Goal: Task Accomplishment & Management: Complete application form

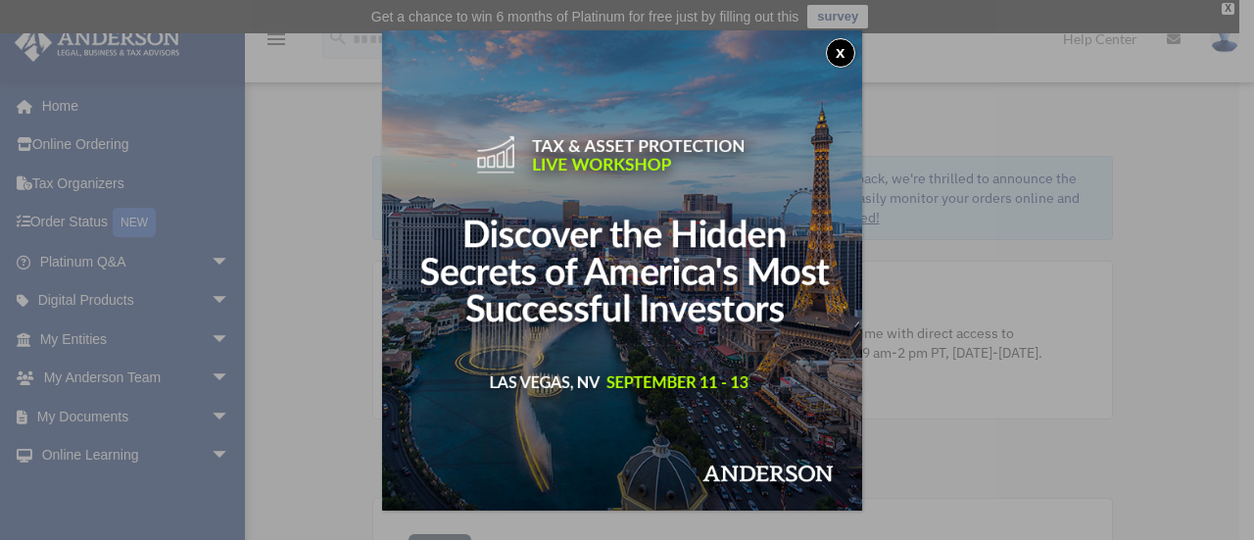
click at [844, 62] on button "x" at bounding box center [840, 52] width 29 height 29
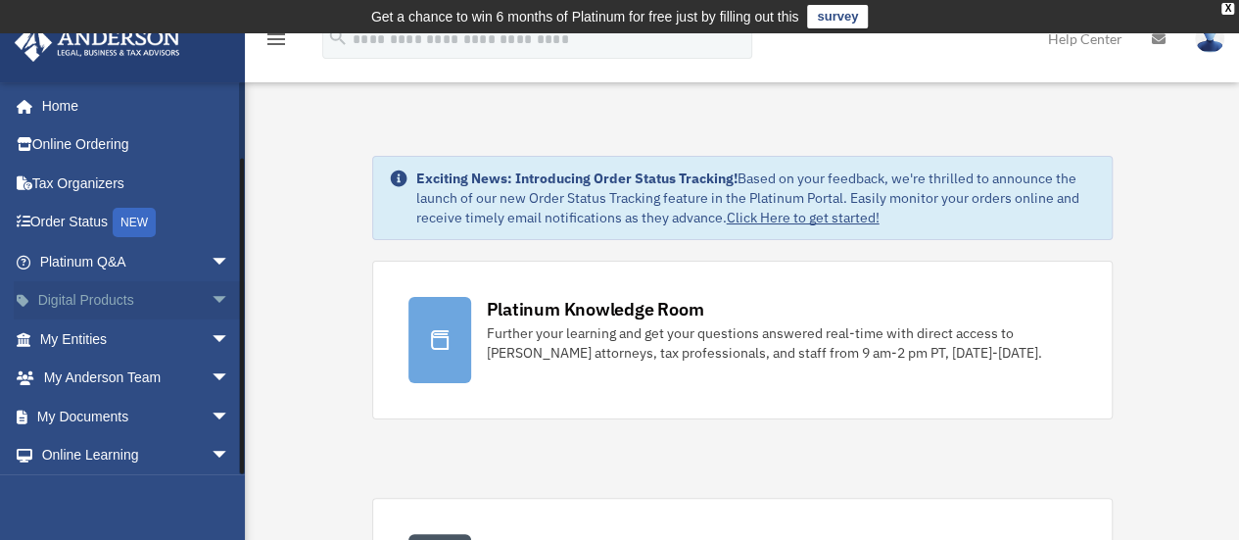
scroll to position [81, 0]
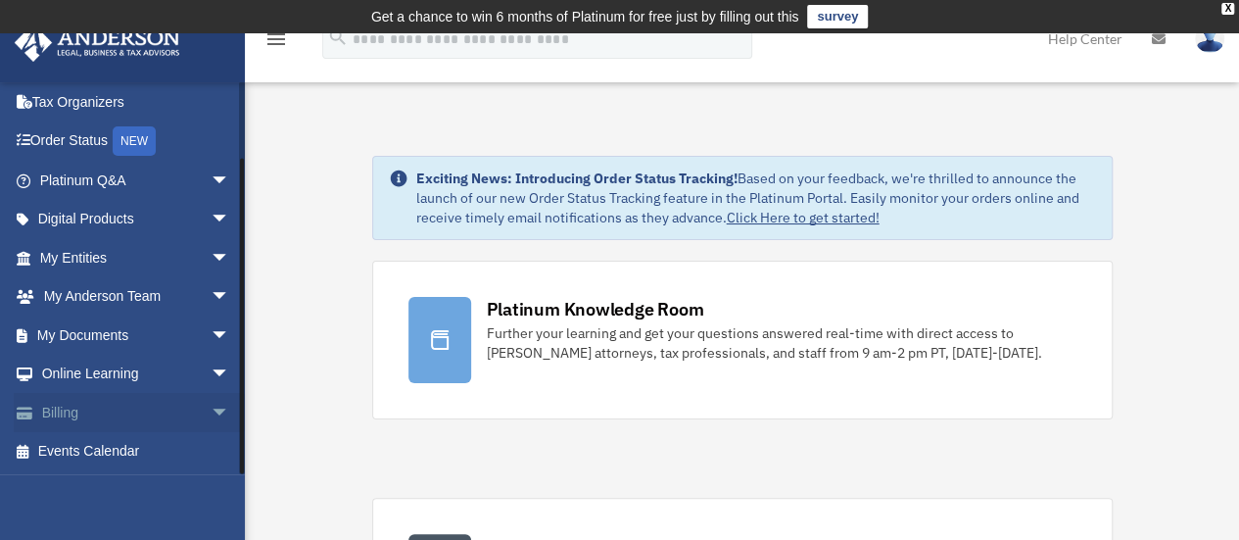
click at [96, 405] on link "Billing arrow_drop_down" at bounding box center [137, 412] width 246 height 39
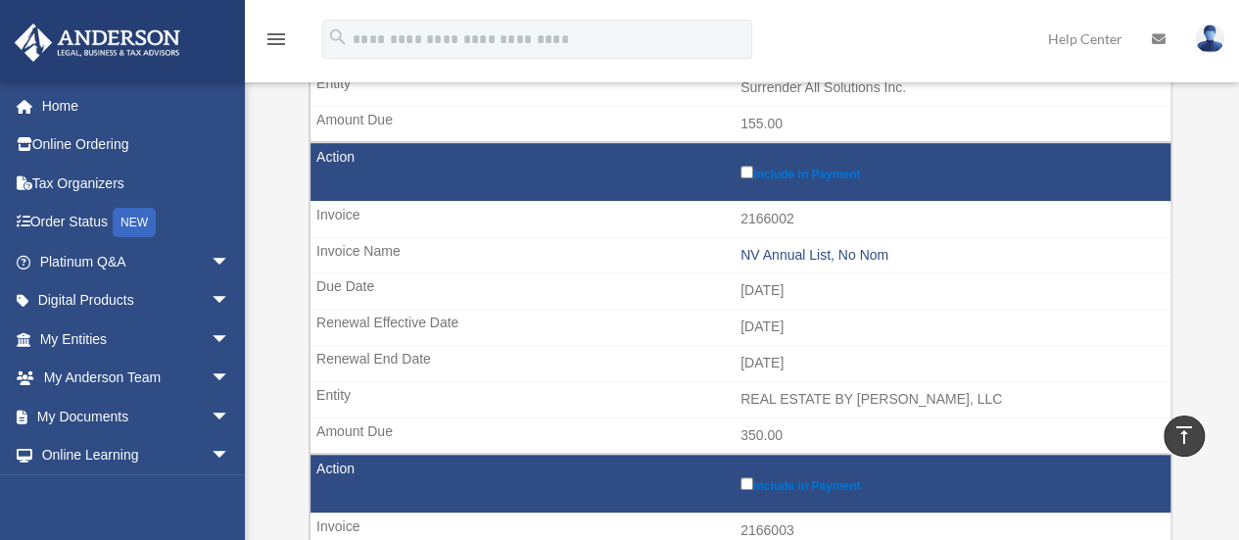
click at [1208, 46] on img at bounding box center [1209, 38] width 29 height 28
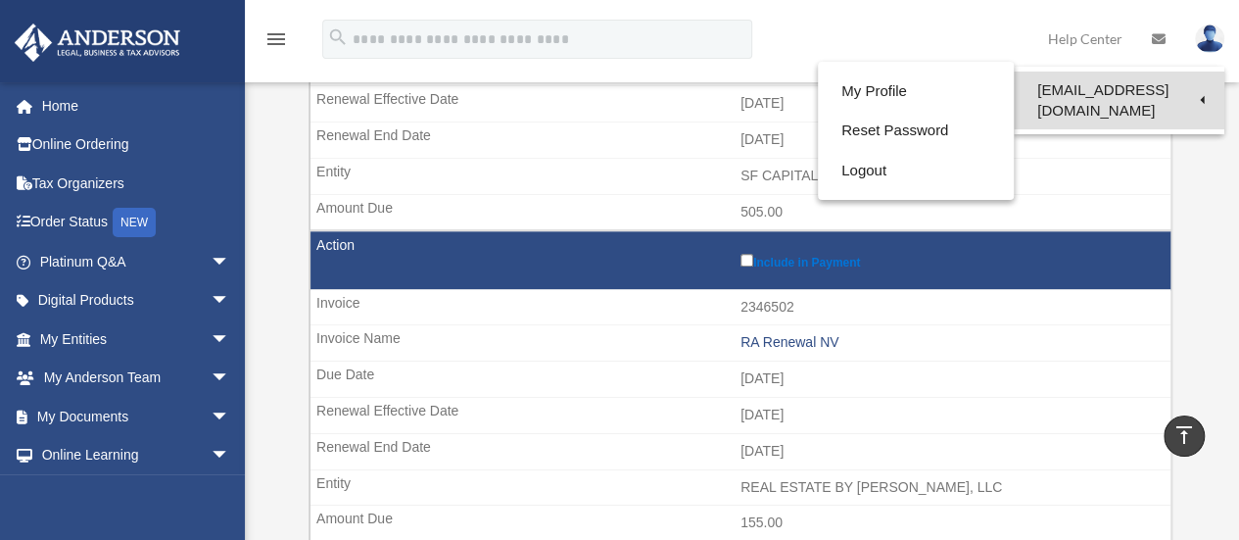
scroll to position [1079, 0]
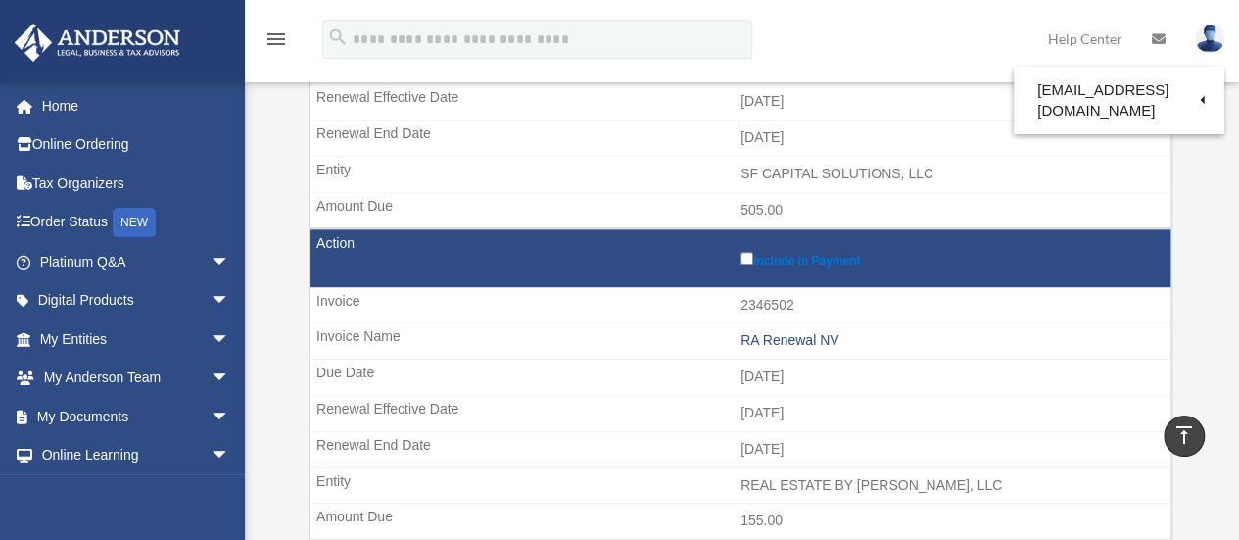
click at [1164, 41] on icon at bounding box center [1159, 39] width 14 height 14
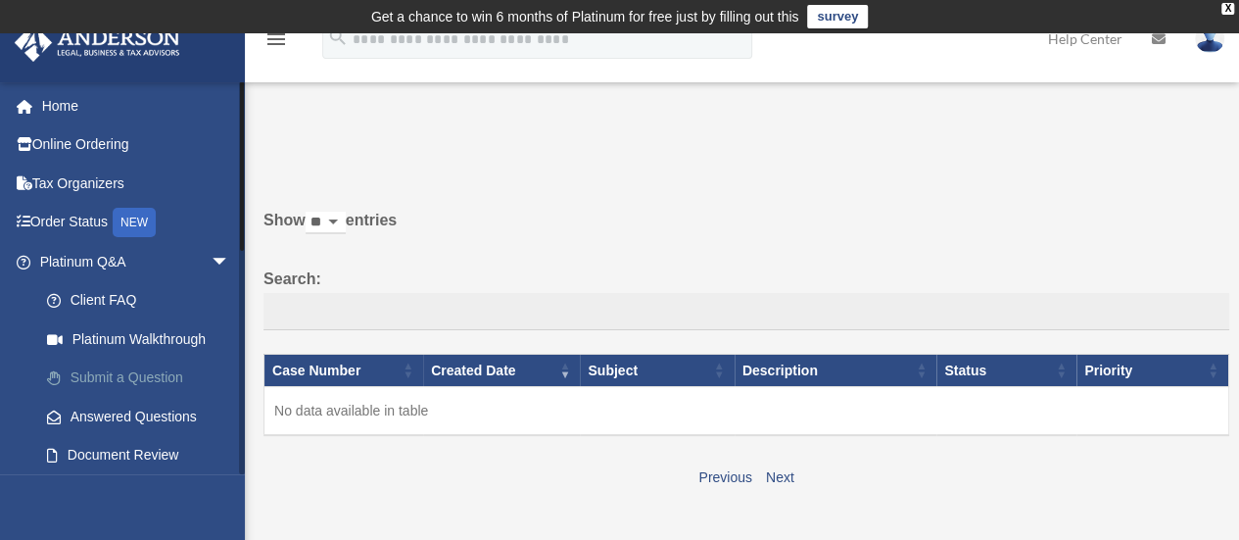
click at [149, 377] on link "Submit a Question" at bounding box center [143, 378] width 232 height 39
click at [118, 378] on link "Submit a Question" at bounding box center [143, 378] width 232 height 39
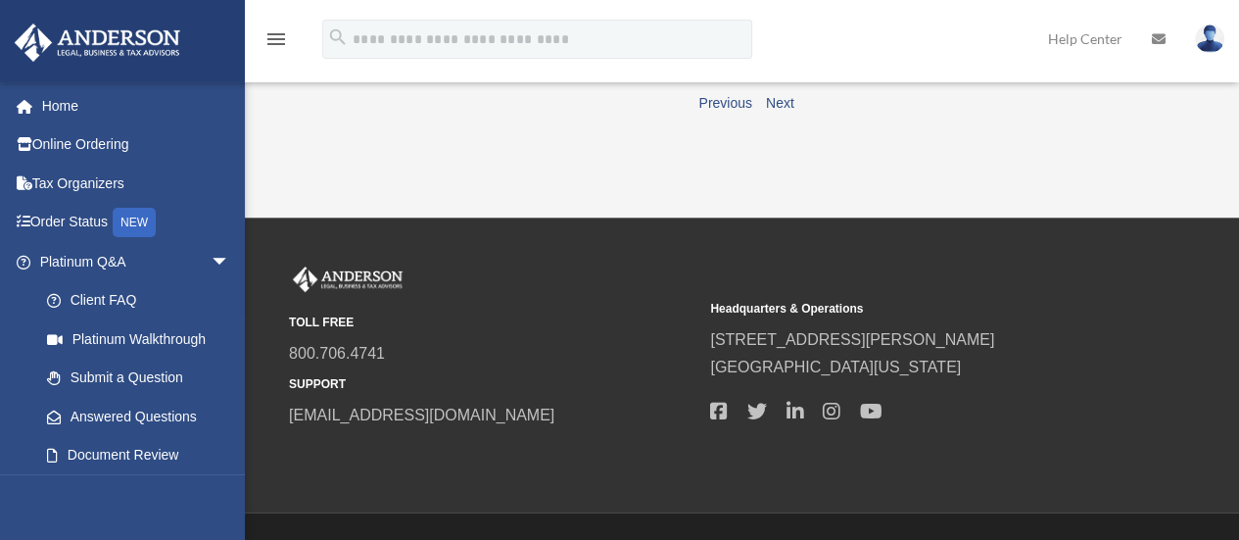
scroll to position [250, 0]
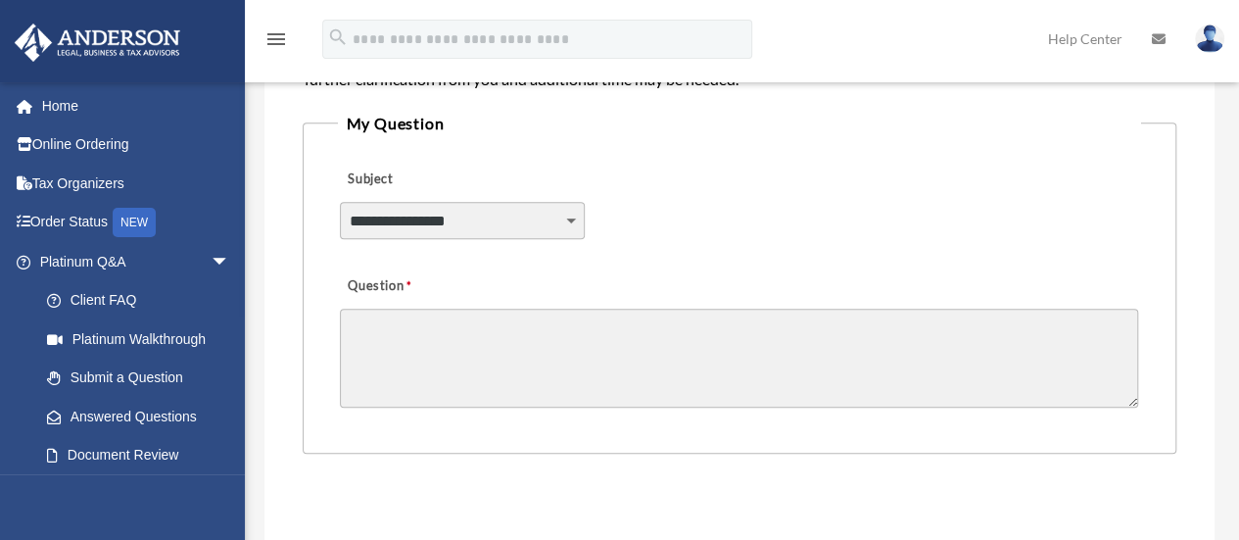
scroll to position [509, 0]
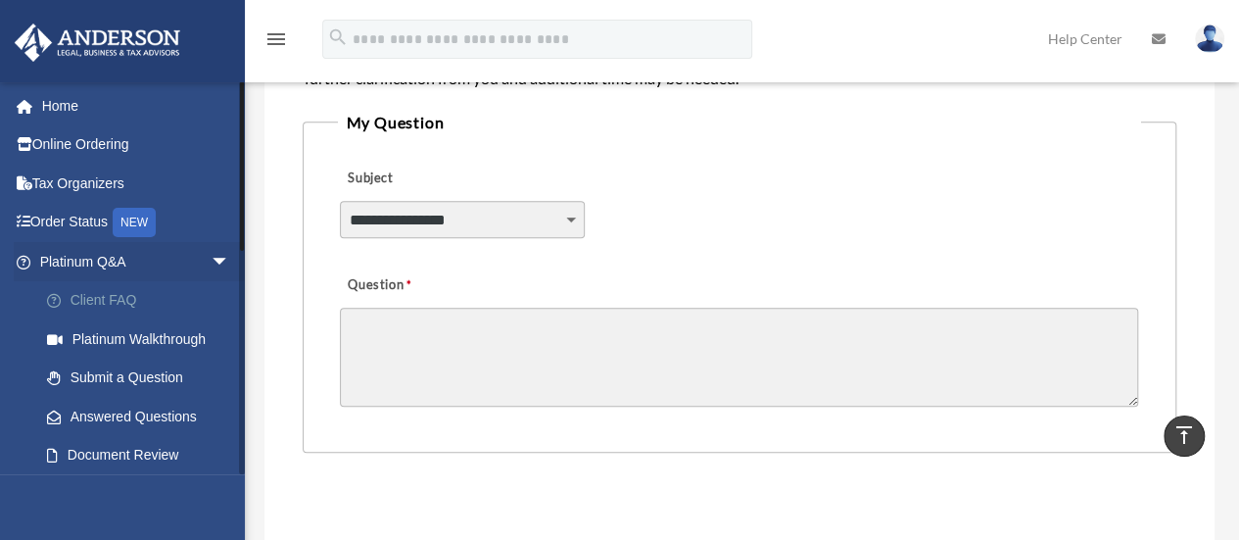
click at [127, 307] on link "Client FAQ" at bounding box center [143, 300] width 232 height 39
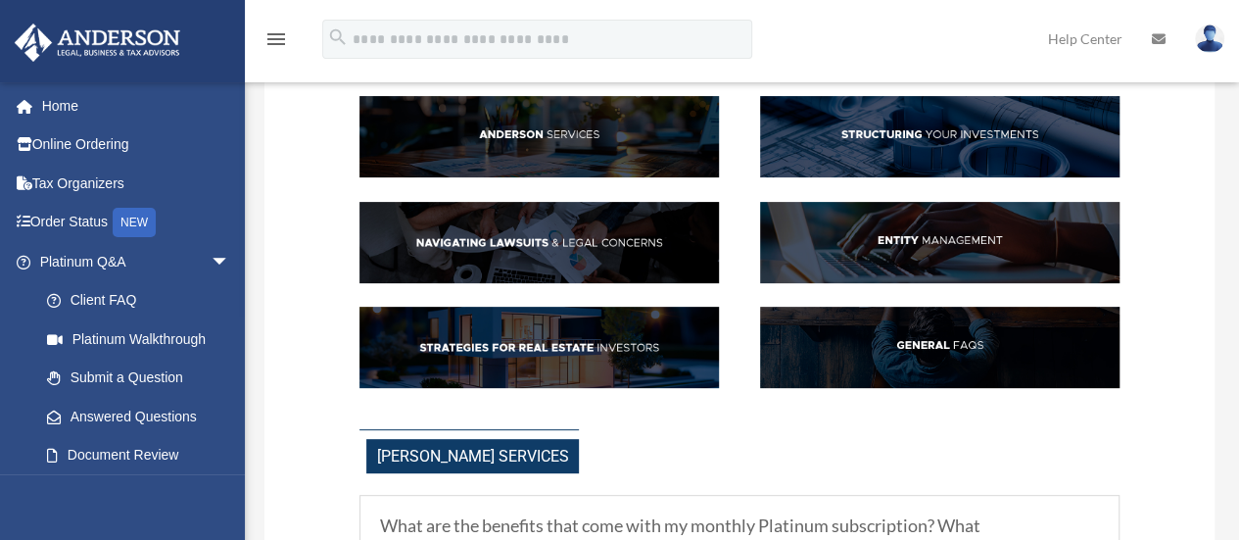
scroll to position [193, 0]
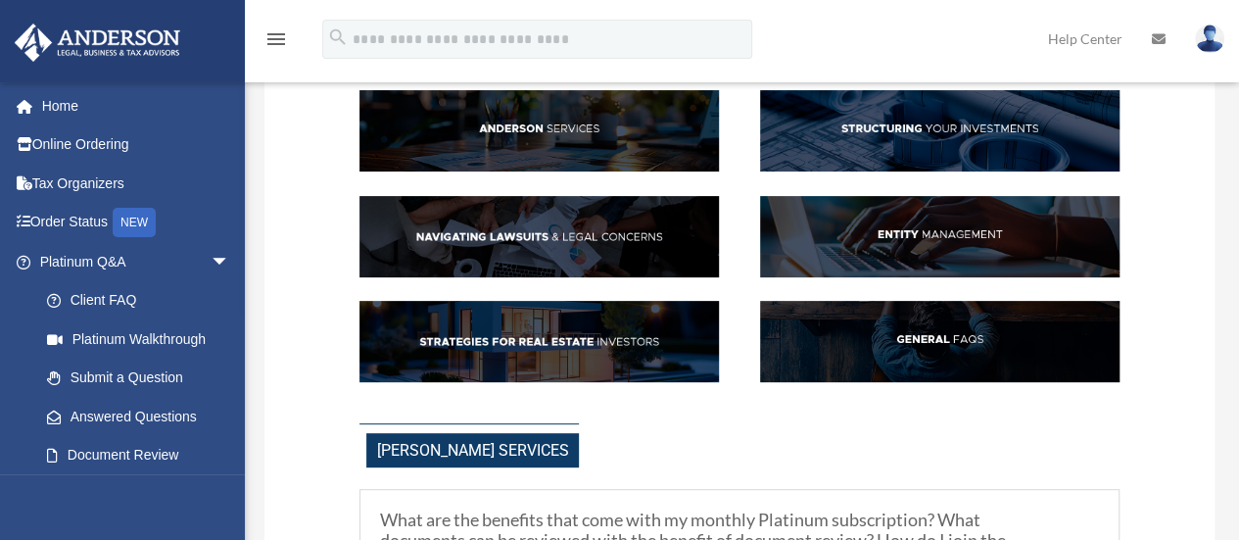
click at [962, 248] on img at bounding box center [940, 236] width 360 height 81
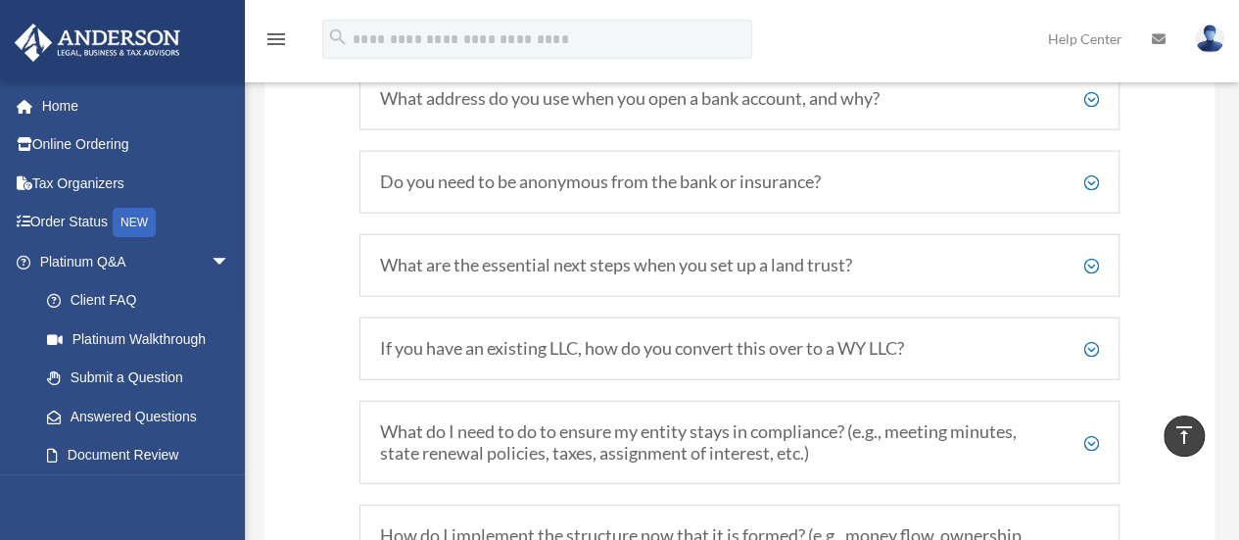
scroll to position [2418, 0]
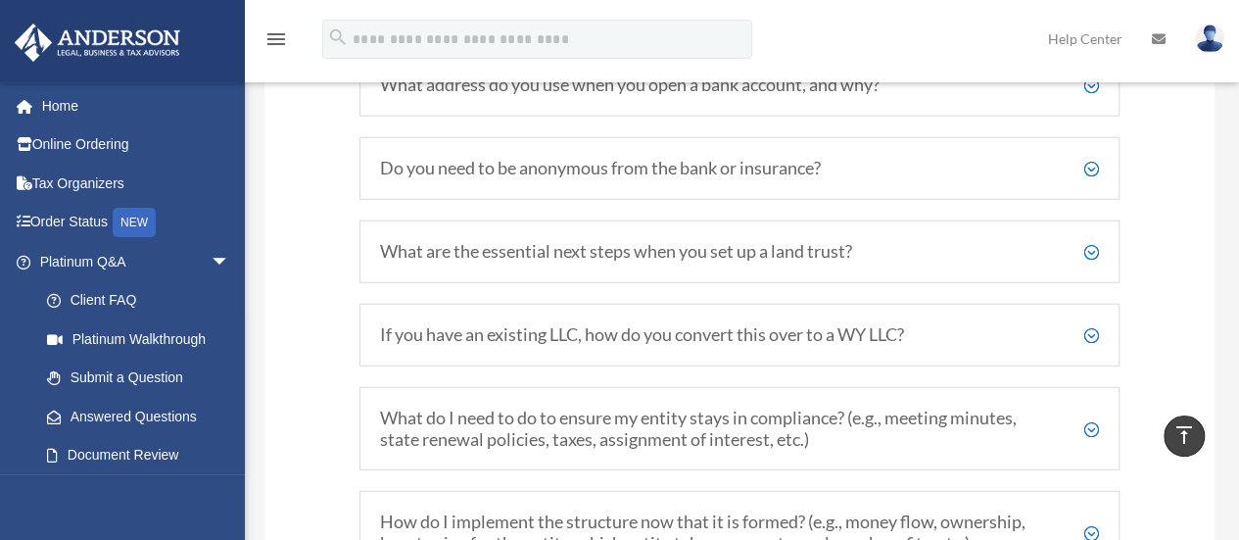
click at [1093, 342] on h5 "If you have an existing LLC, how do you convert this over to a WY LLC?" at bounding box center [739, 335] width 719 height 22
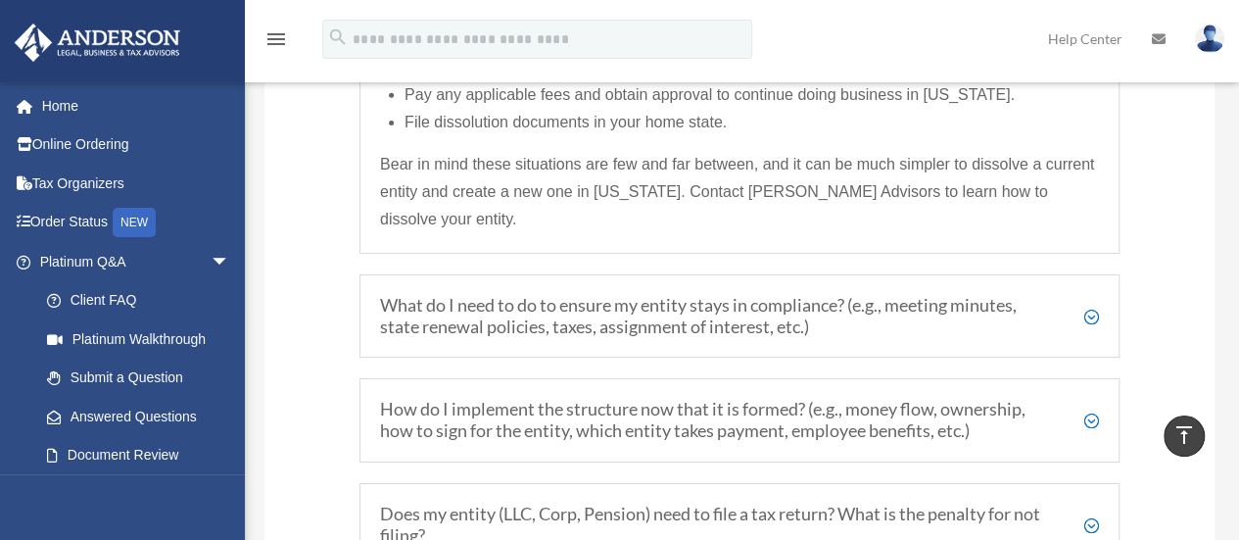
scroll to position [3135, 0]
click at [96, 383] on link "Submit a Question" at bounding box center [143, 378] width 232 height 39
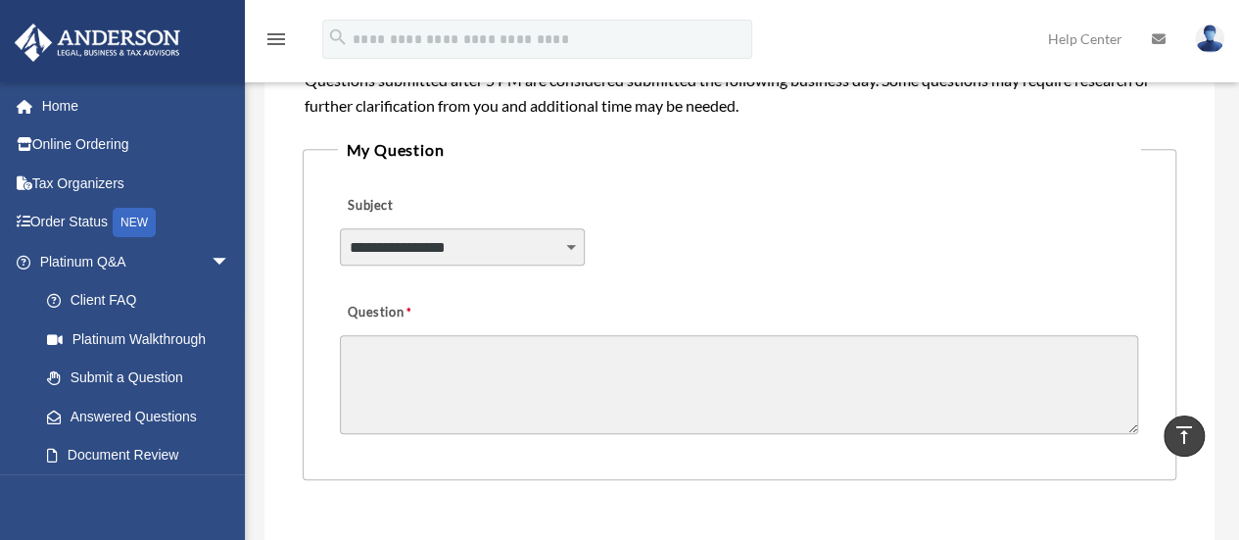
scroll to position [494, 0]
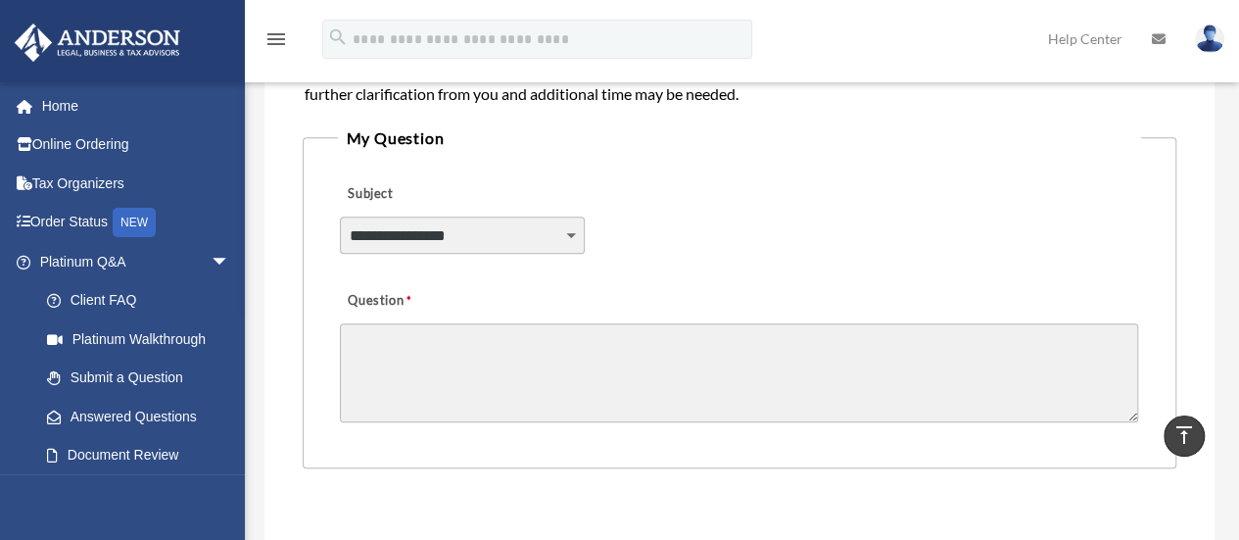
click at [563, 232] on select "**********" at bounding box center [462, 234] width 244 height 37
select select "******"
click at [340, 216] on select "**********" at bounding box center [462, 234] width 244 height 37
click at [437, 363] on textarea "Question" at bounding box center [739, 372] width 798 height 99
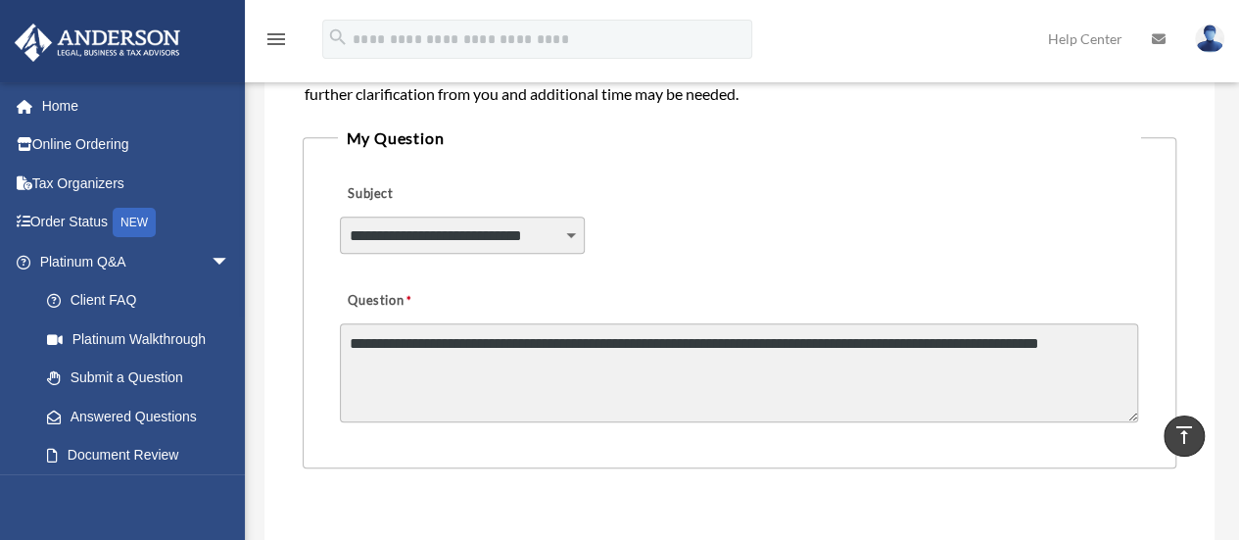
click at [875, 352] on textarea "**********" at bounding box center [739, 372] width 798 height 99
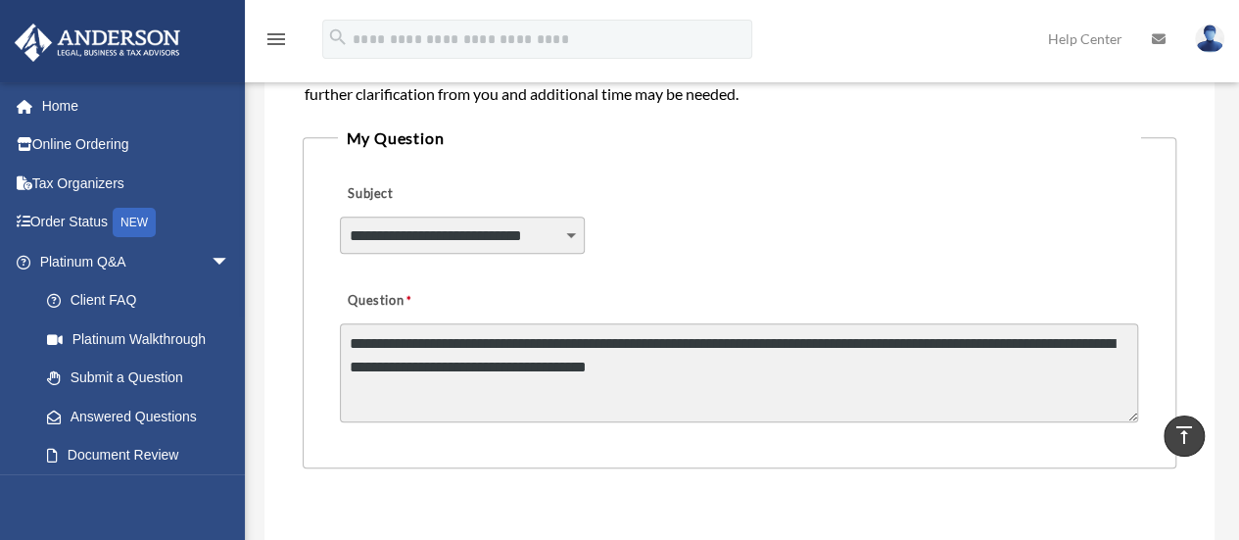
click at [774, 363] on textarea "**********" at bounding box center [739, 372] width 798 height 99
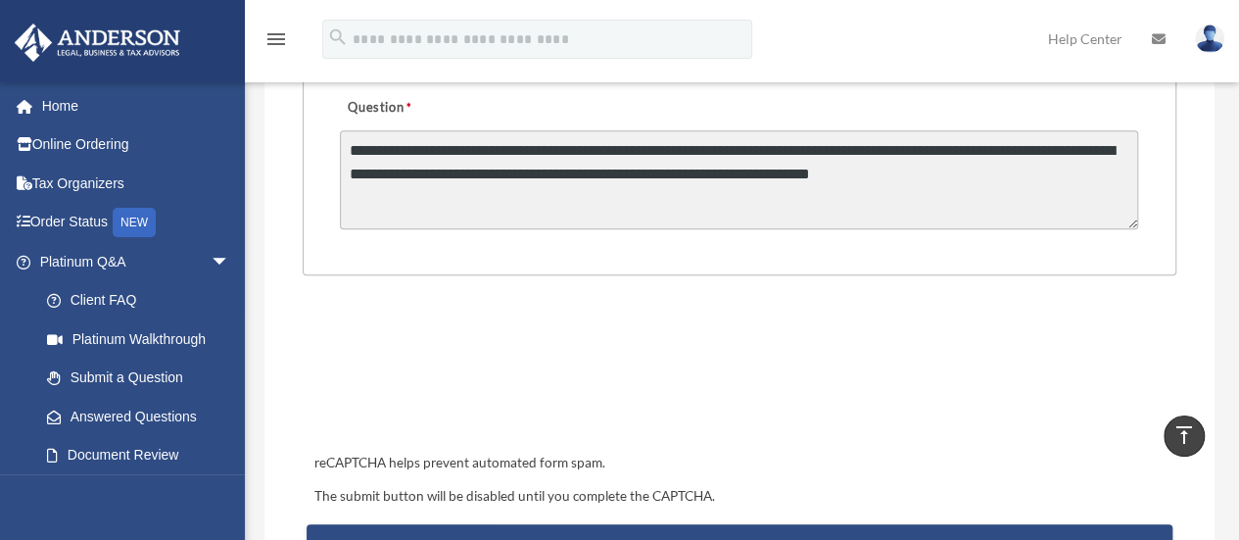
scroll to position [688, 0]
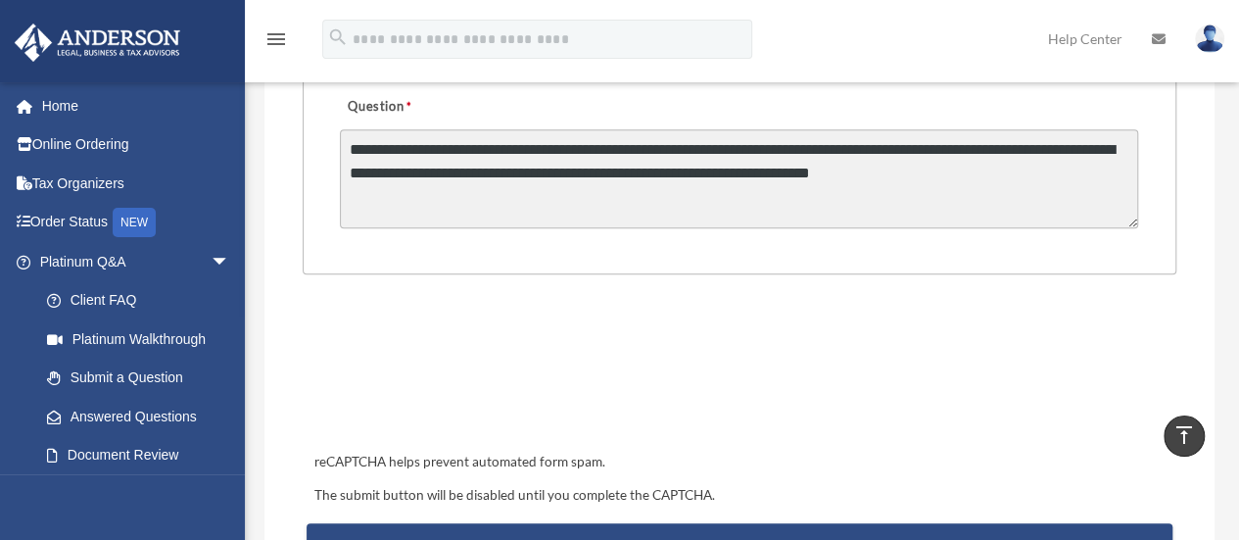
type textarea "**********"
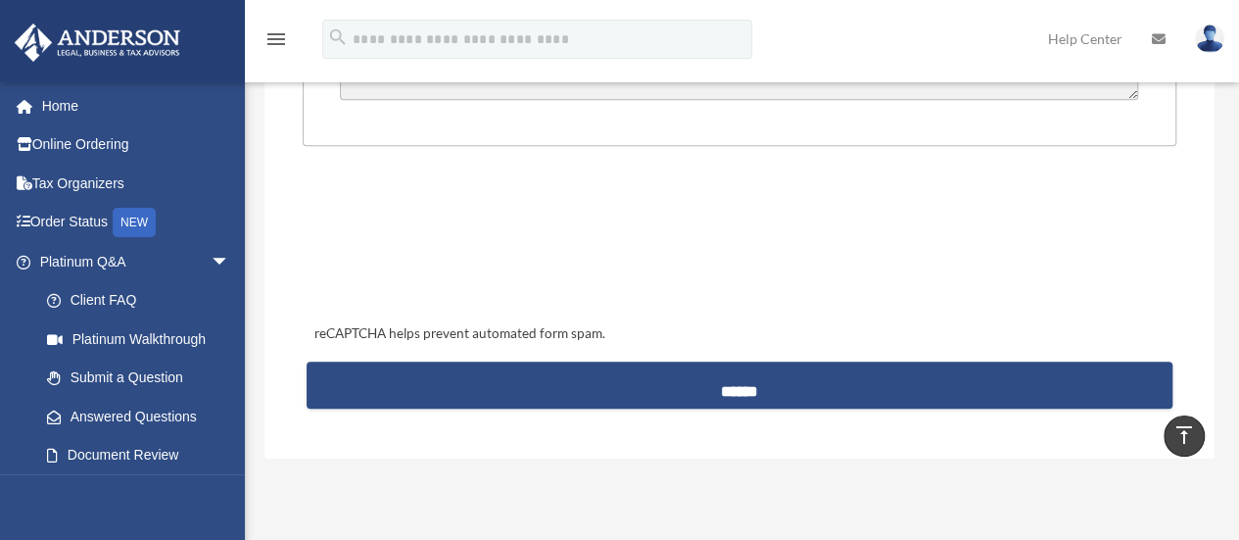
scroll to position [837, 0]
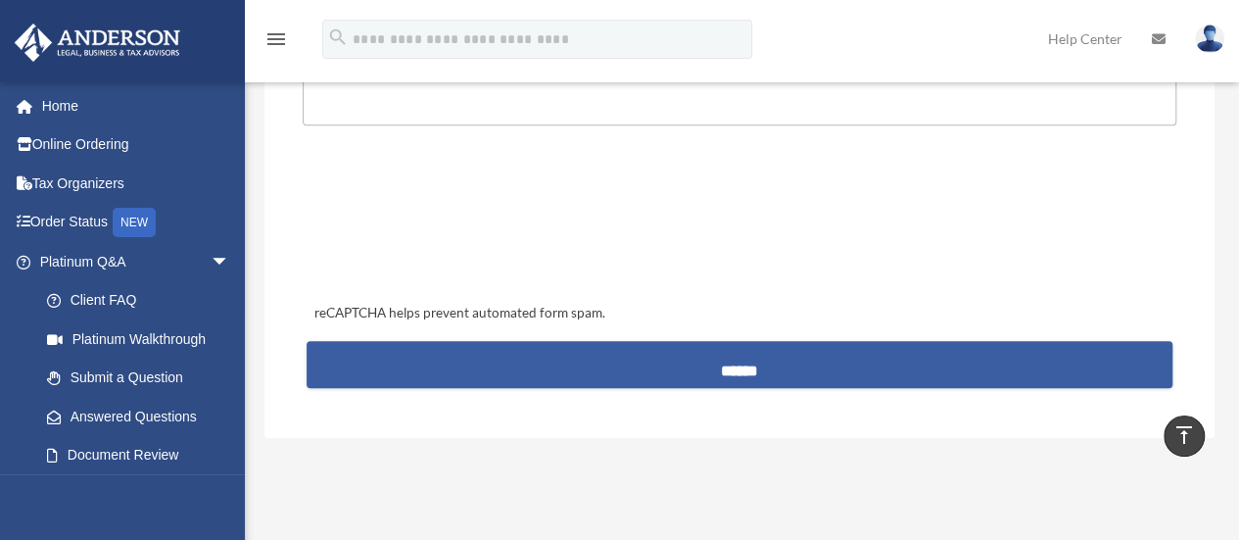
click at [748, 365] on input "******" at bounding box center [740, 364] width 866 height 47
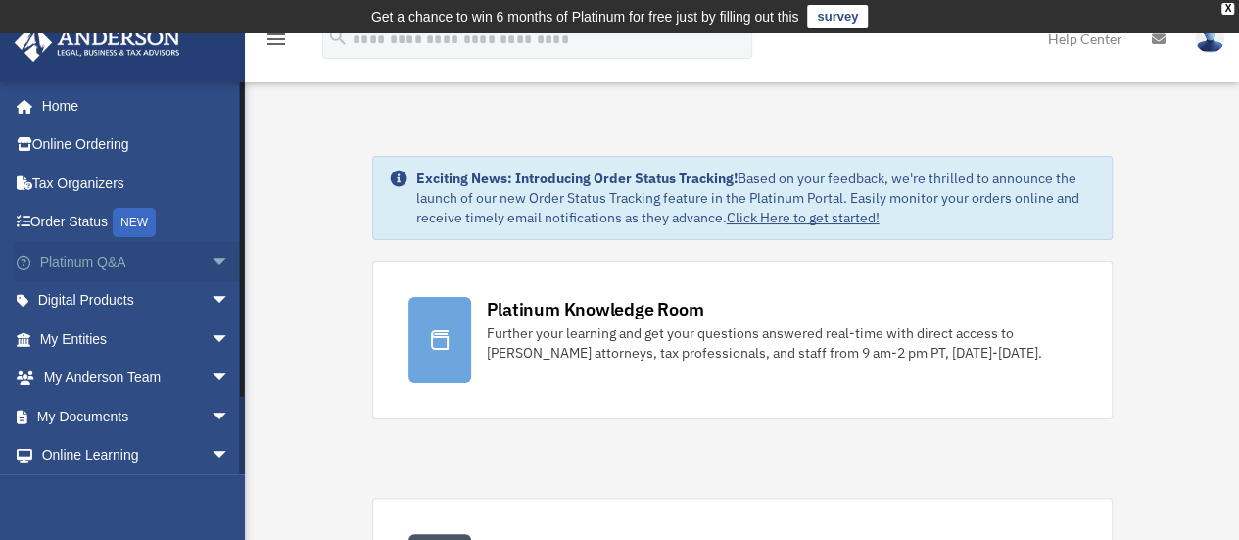
click at [211, 266] on span "arrow_drop_down" at bounding box center [230, 262] width 39 height 40
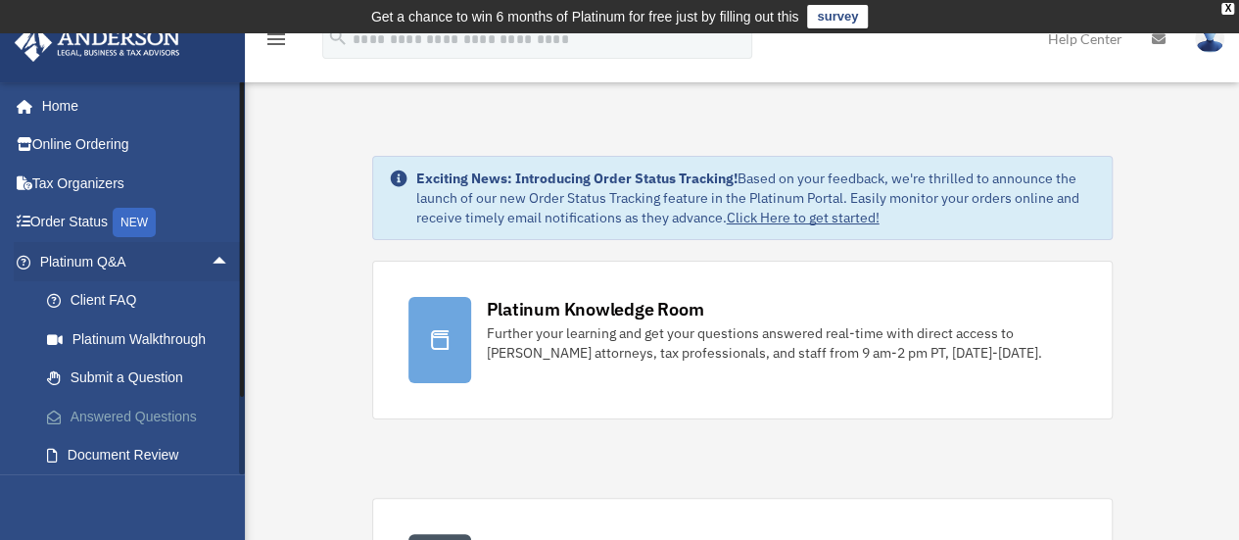
click at [143, 418] on link "Answered Questions" at bounding box center [143, 416] width 232 height 39
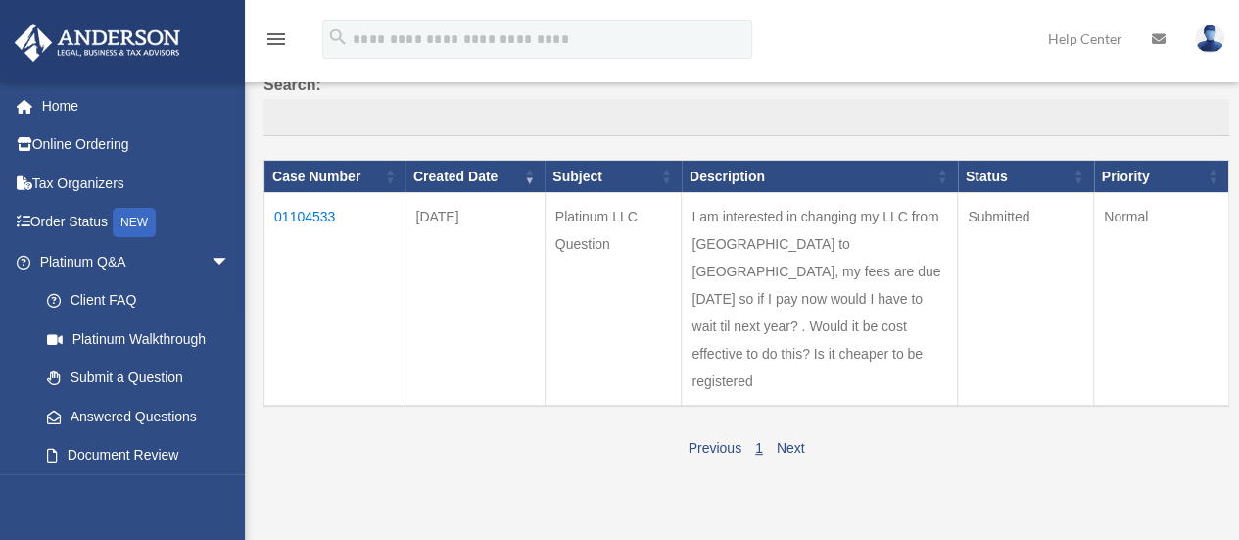
scroll to position [195, 0]
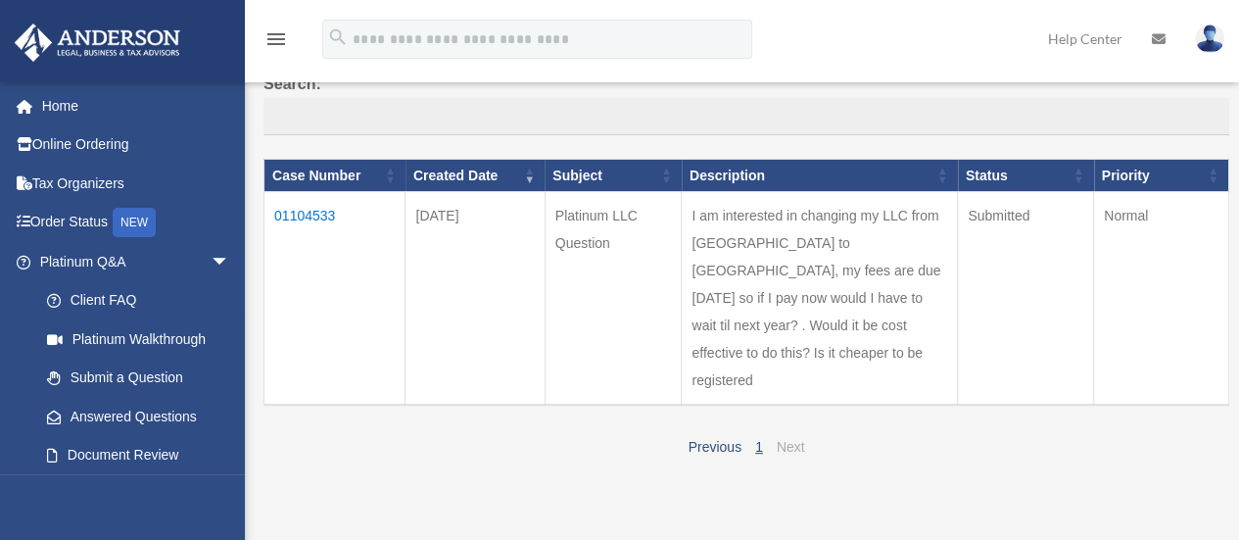
click at [788, 445] on link "Next" at bounding box center [791, 447] width 28 height 16
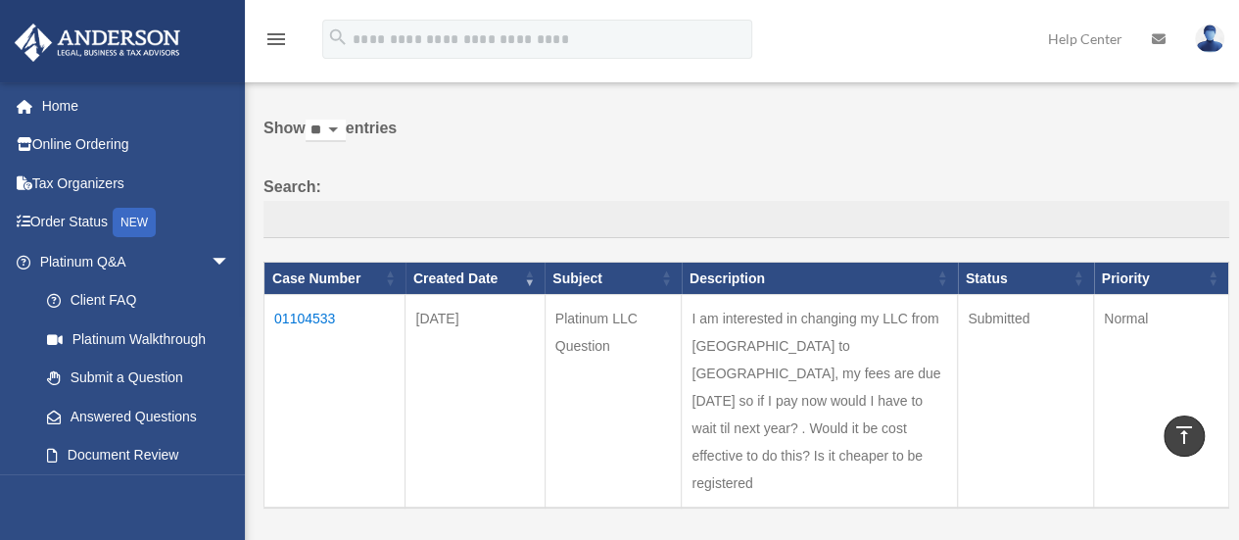
scroll to position [0, 0]
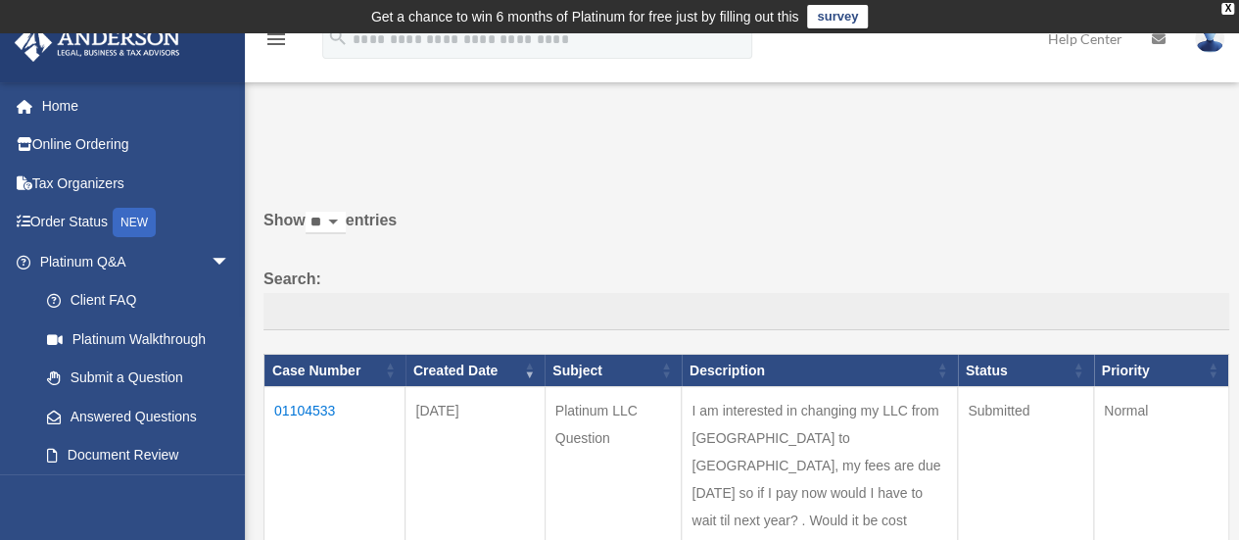
click at [280, 408] on td "01104533" at bounding box center [334, 494] width 141 height 214
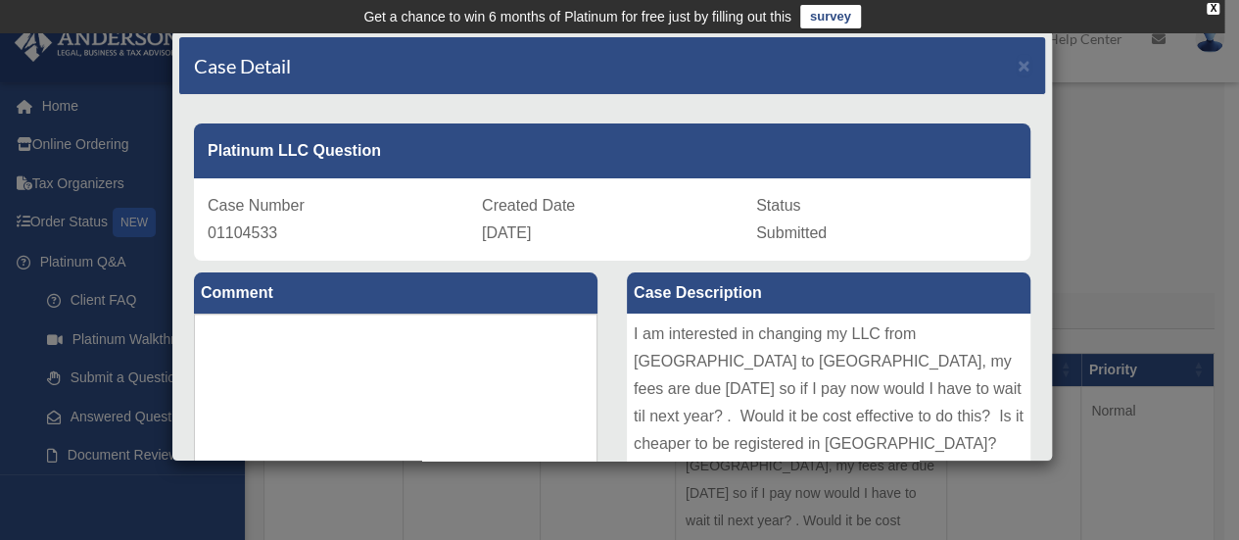
click at [1161, 83] on div "Case Detail × Platinum LLC Question Case Number 01104533 Created Date September…" at bounding box center [619, 270] width 1239 height 540
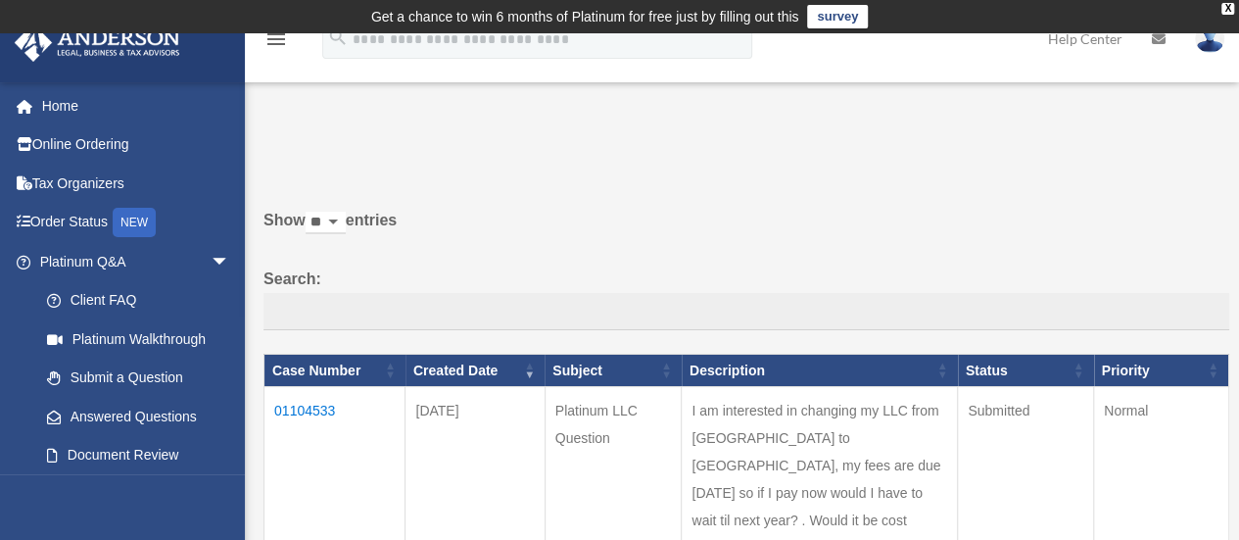
click at [1213, 46] on img at bounding box center [1209, 38] width 29 height 28
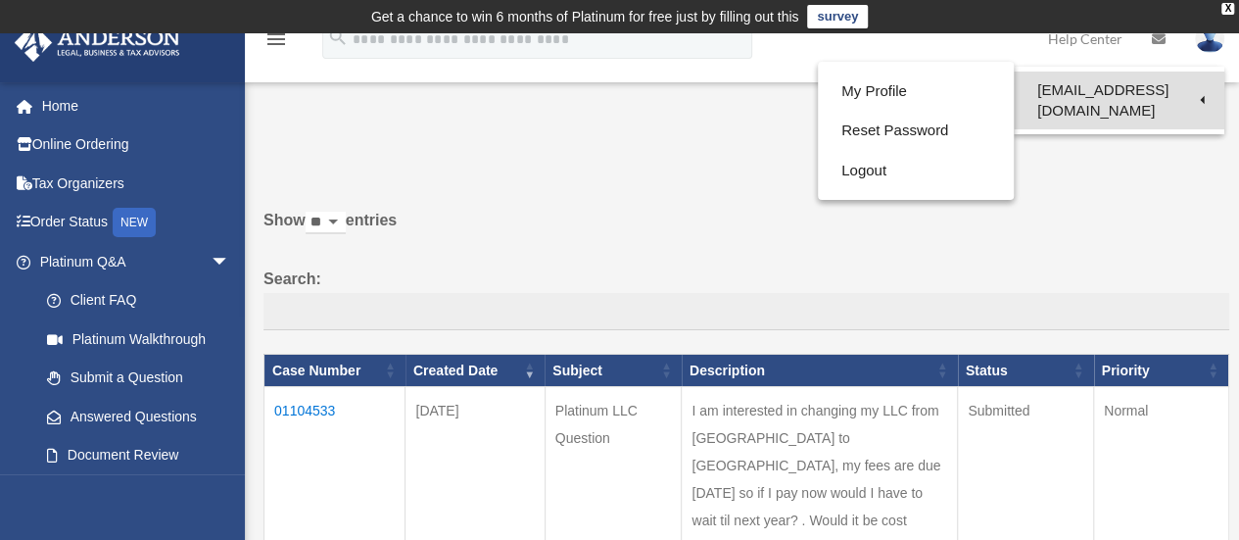
click at [1191, 91] on link "[EMAIL_ADDRESS][DOMAIN_NAME]" at bounding box center [1119, 101] width 211 height 58
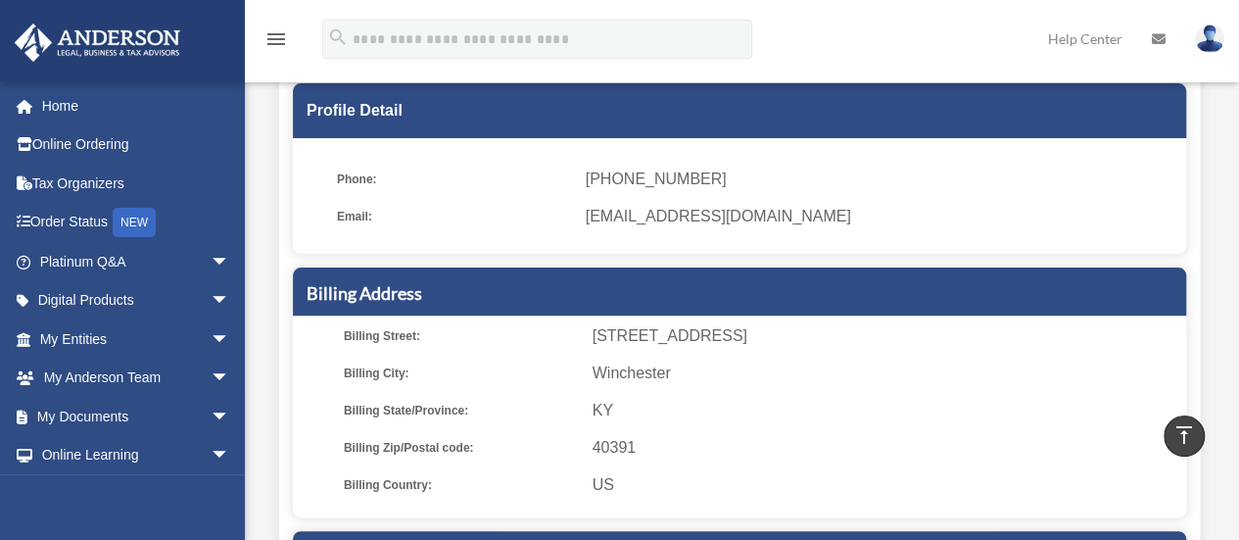
scroll to position [163, 0]
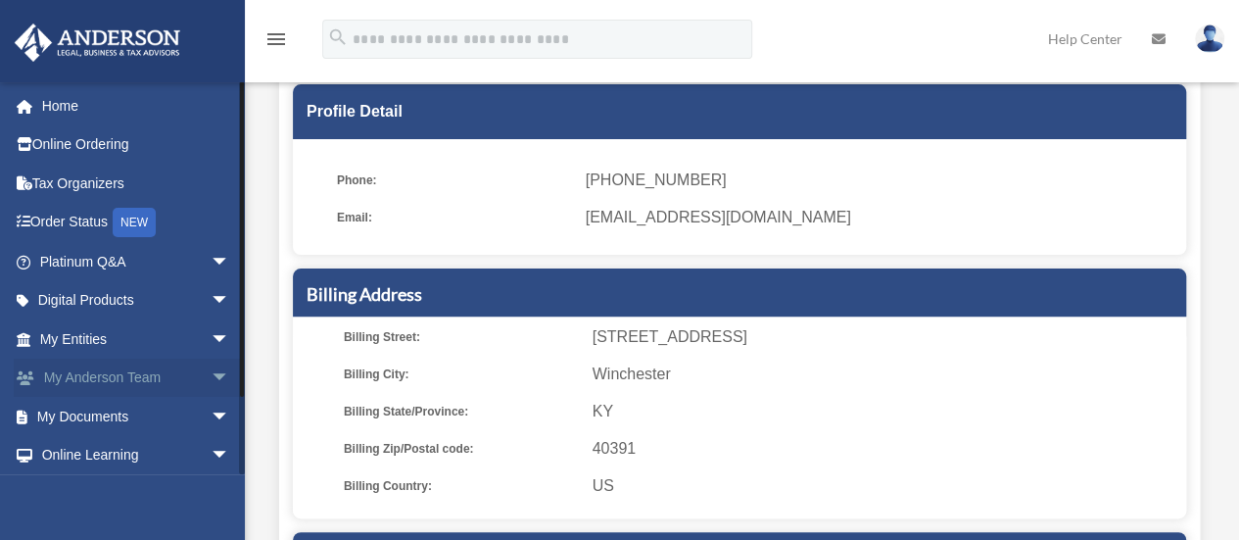
click at [211, 380] on span "arrow_drop_down" at bounding box center [230, 379] width 39 height 40
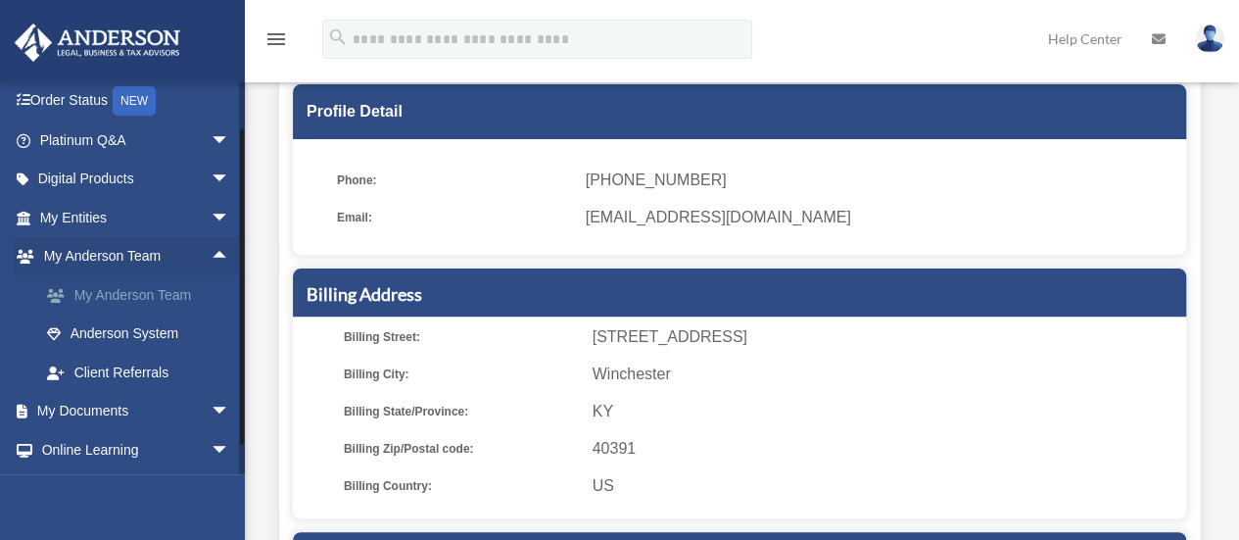
click at [137, 285] on link "My Anderson Team" at bounding box center [143, 294] width 232 height 39
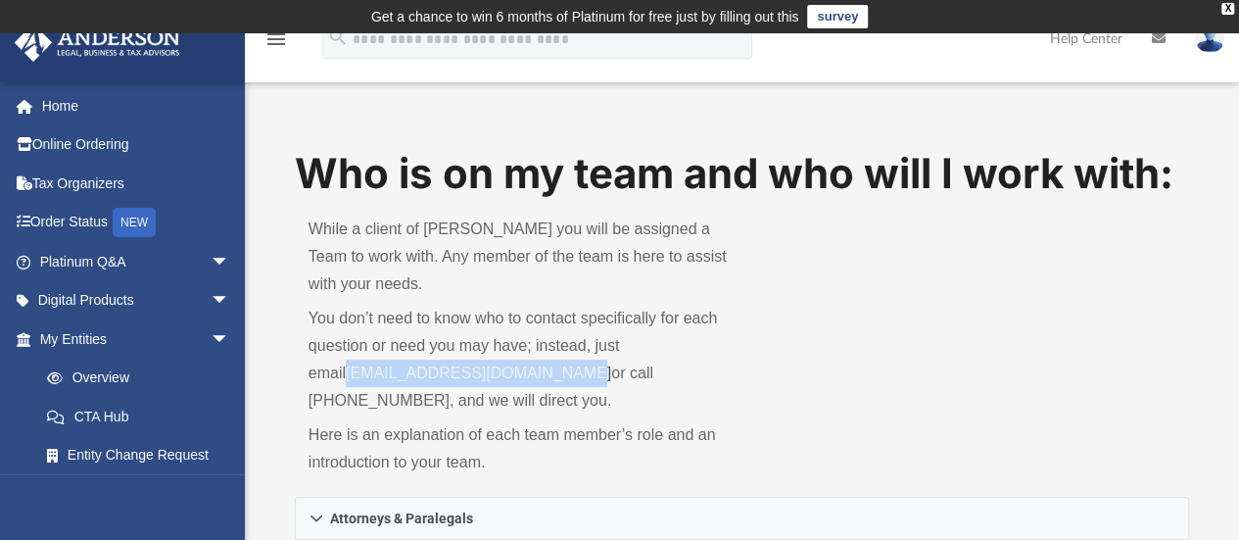
drag, startPoint x: 539, startPoint y: 374, endPoint x: 310, endPoint y: 376, distance: 229.2
click at [310, 376] on p "You don’t need to know who to contact specifically for each question or need yo…" at bounding box center [519, 360] width 420 height 110
copy link "[EMAIL_ADDRESS][DOMAIN_NAME]"
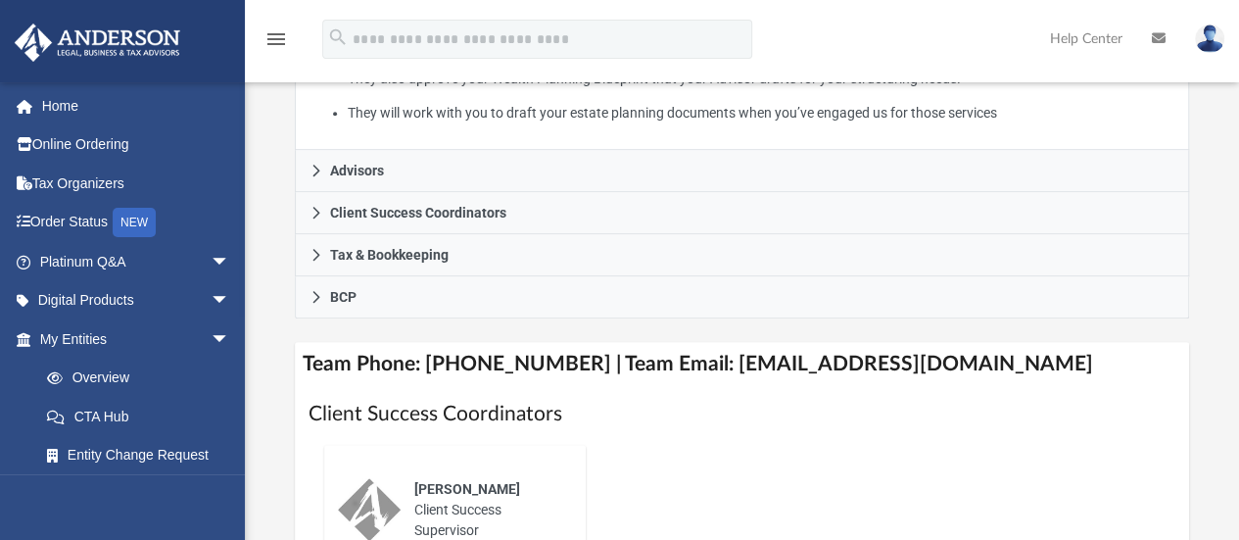
scroll to position [590, 0]
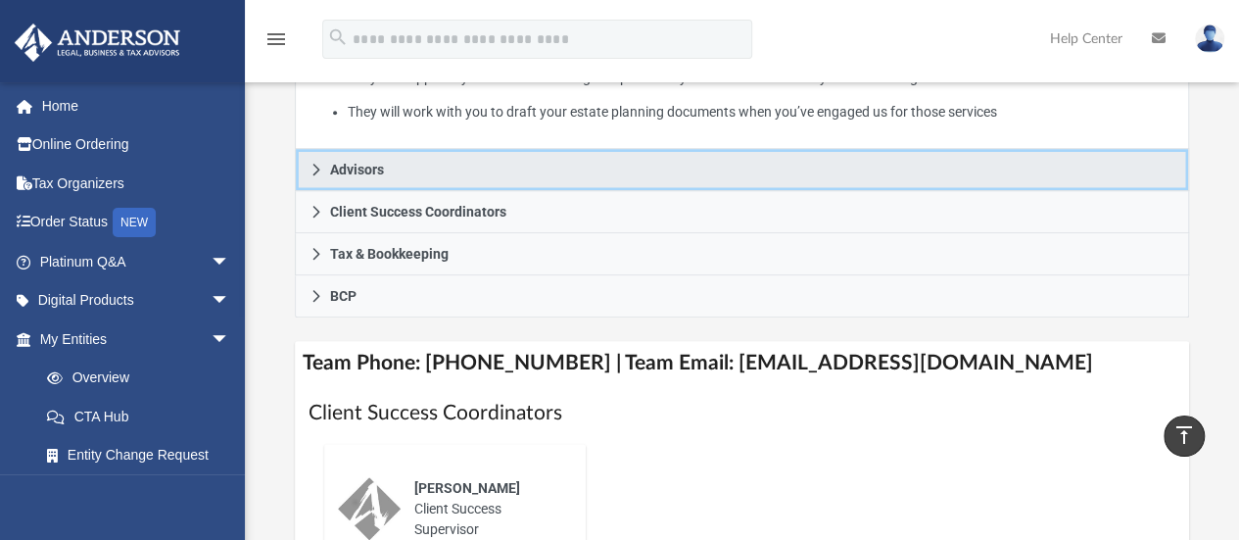
click at [355, 171] on span "Advisors" at bounding box center [357, 170] width 54 height 14
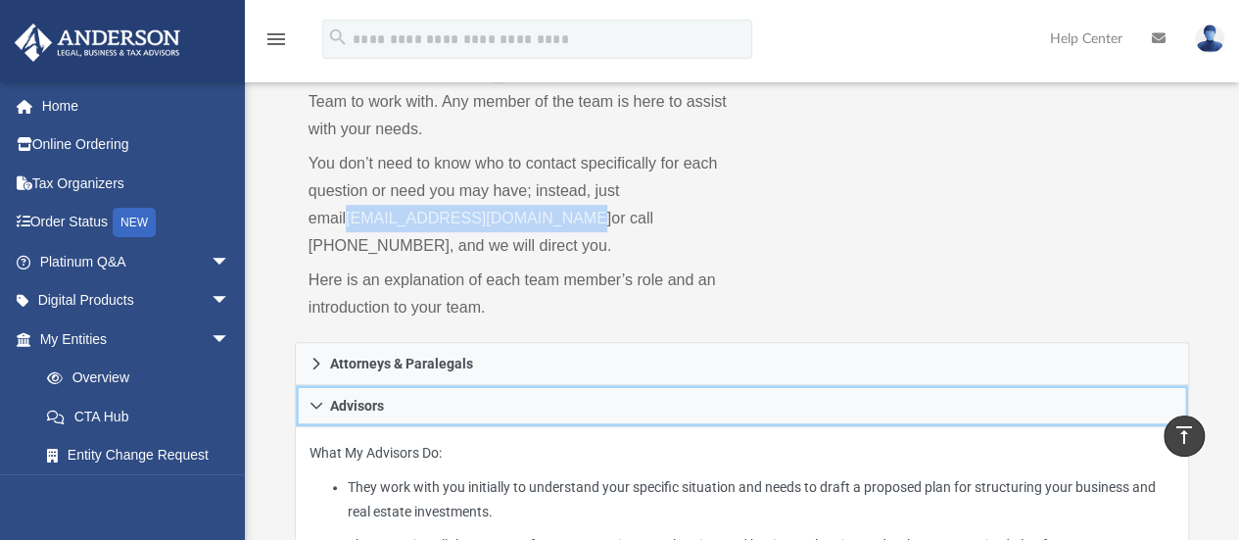
scroll to position [0, 0]
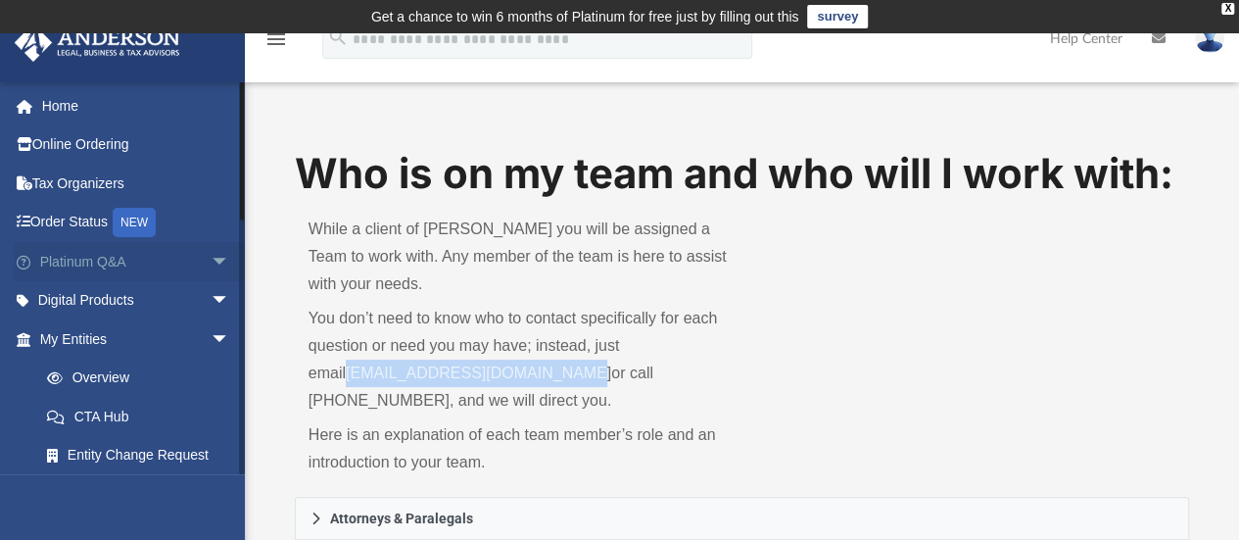
click at [98, 255] on link "Platinum Q&A arrow_drop_down" at bounding box center [137, 261] width 246 height 39
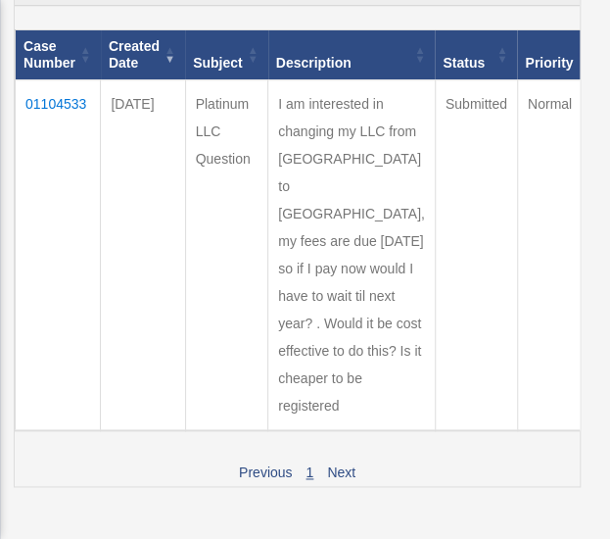
scroll to position [372, 0]
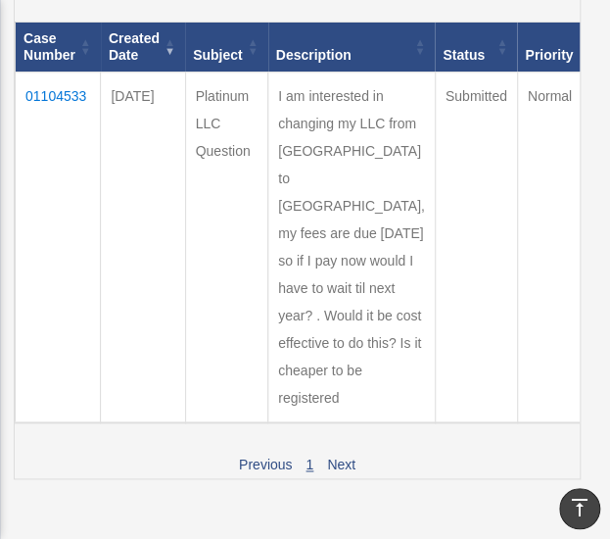
drag, startPoint x: 292, startPoint y: 94, endPoint x: 382, endPoint y: 445, distance: 362.1
click at [382, 422] on td "I am interested in changing my LLC from [GEOGRAPHIC_DATA] to [GEOGRAPHIC_DATA],…" at bounding box center [352, 247] width 168 height 351
copy td "I am interested in changing my LLC from [GEOGRAPHIC_DATA] to [GEOGRAPHIC_DATA],…"
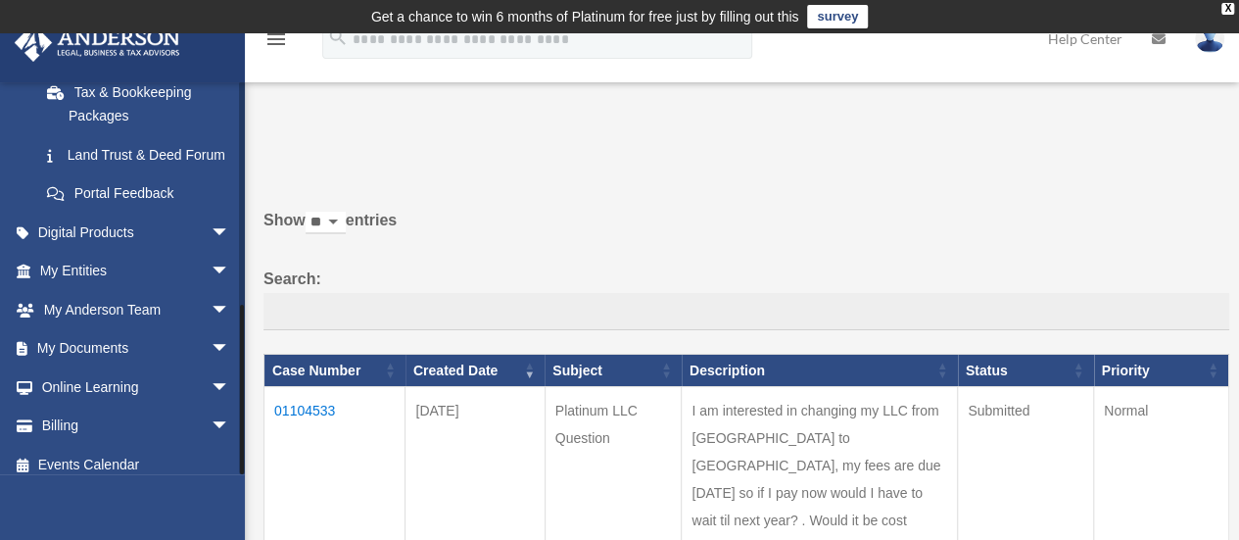
scroll to position [502, 0]
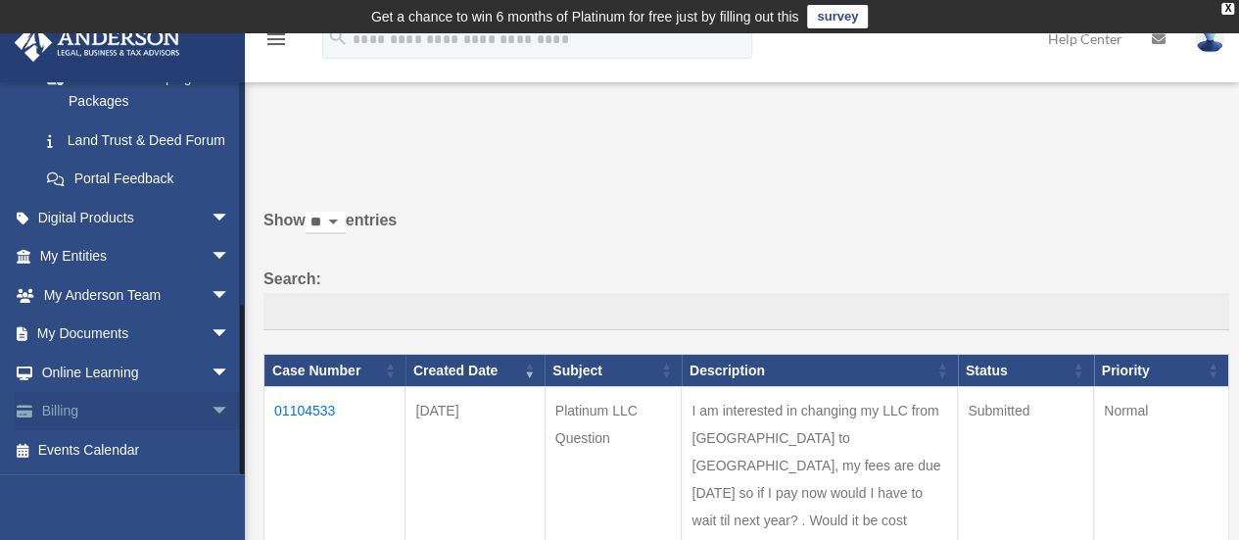
click at [97, 414] on link "Billing arrow_drop_down" at bounding box center [137, 411] width 246 height 39
click at [211, 413] on span "arrow_drop_down" at bounding box center [230, 412] width 39 height 40
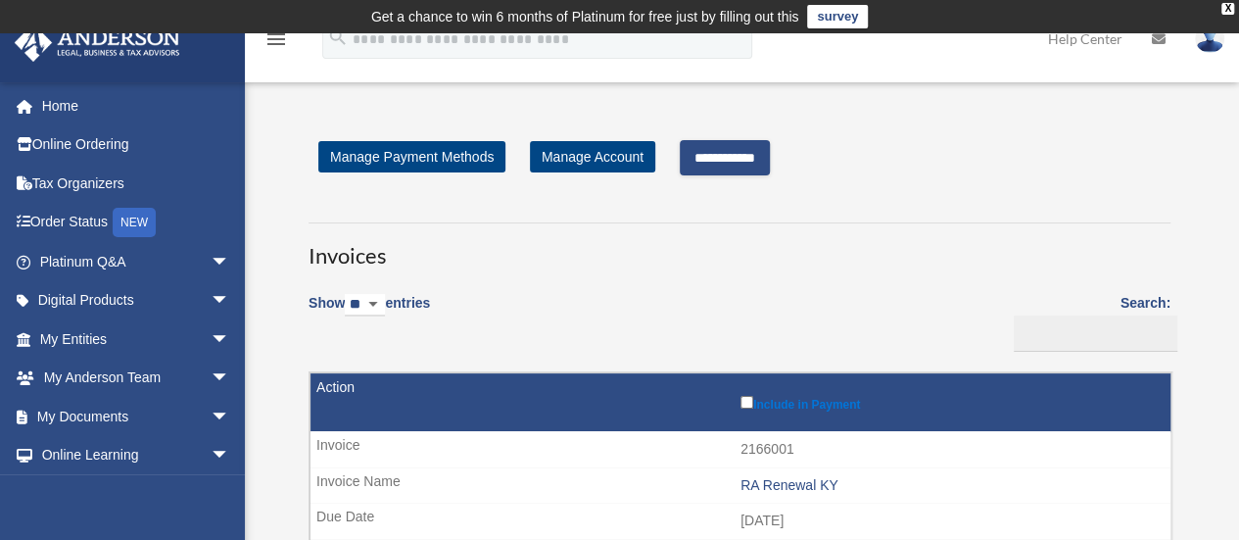
click at [740, 162] on input "**********" at bounding box center [725, 157] width 90 height 35
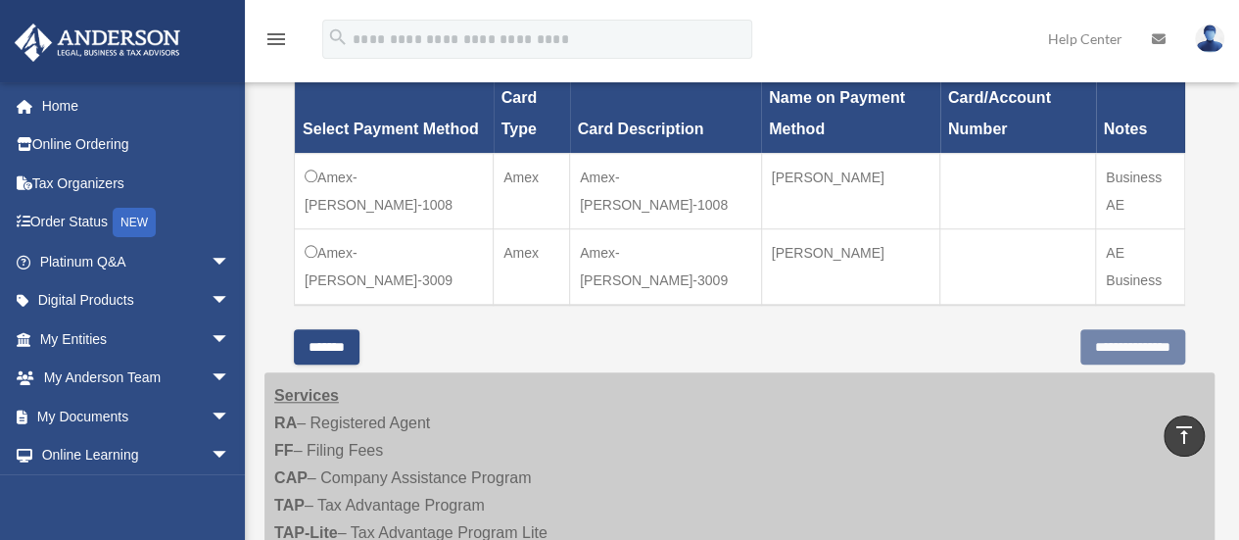
scroll to position [702, 0]
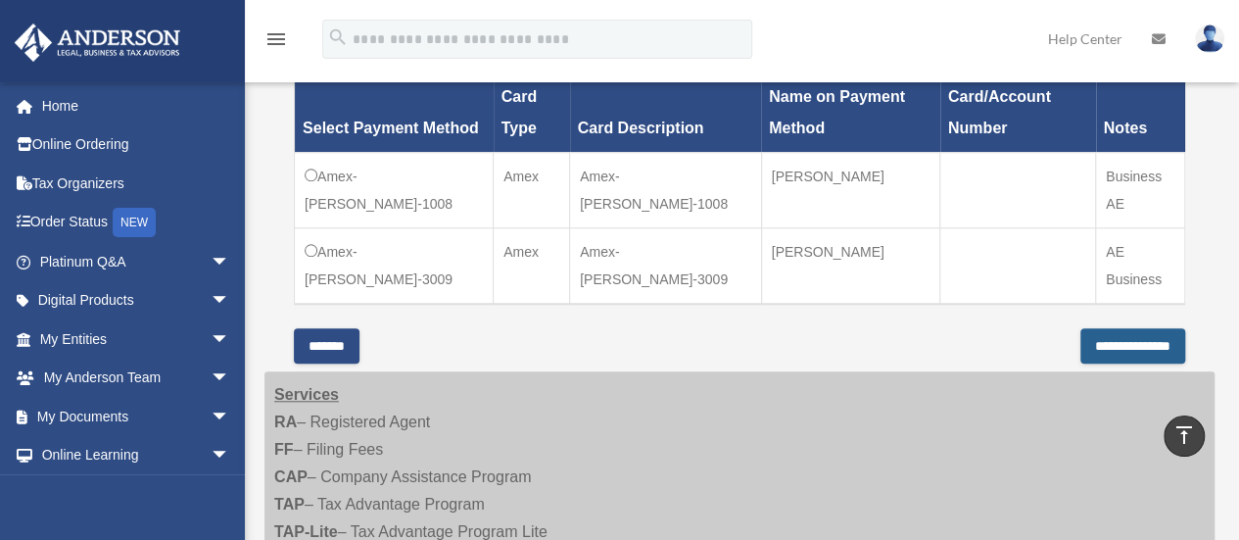
click at [1087, 342] on input "**********" at bounding box center [1132, 345] width 105 height 35
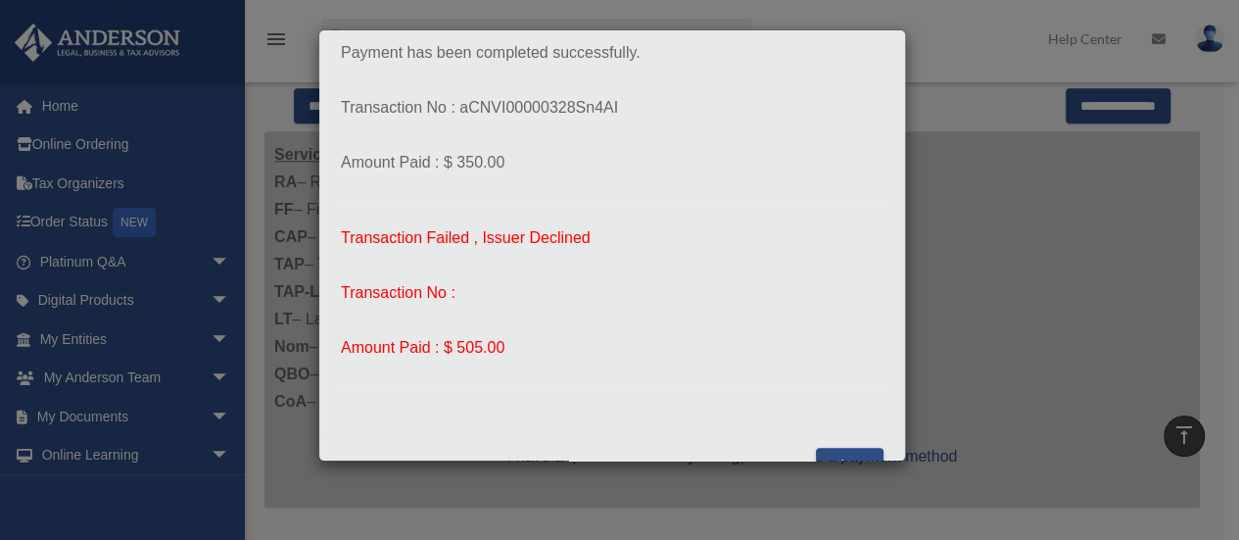
scroll to position [294, 0]
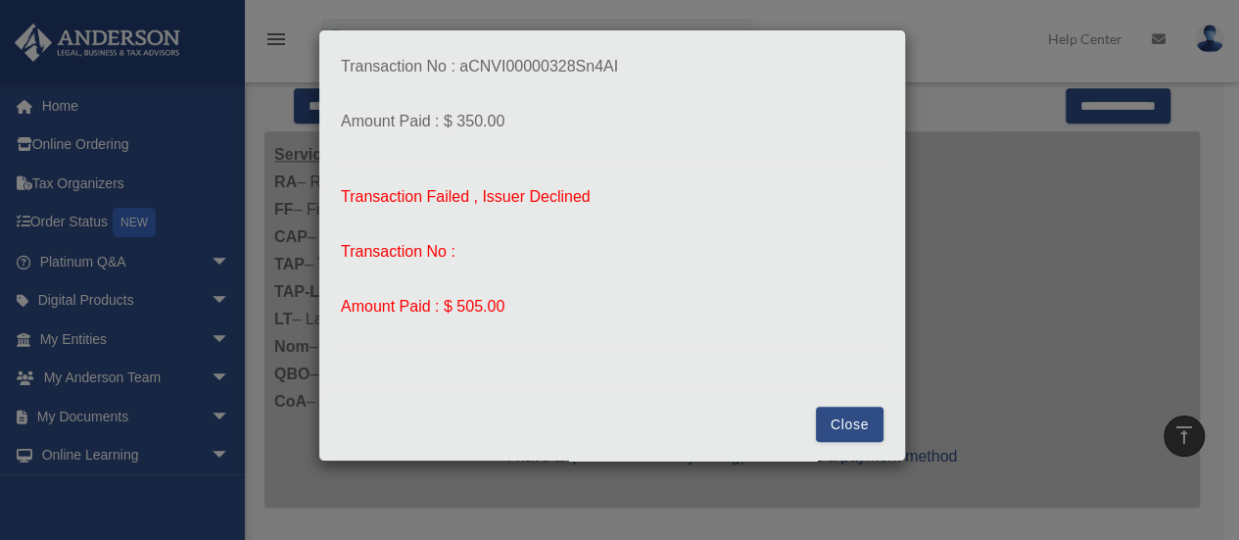
click at [841, 418] on button "Close" at bounding box center [850, 424] width 68 height 35
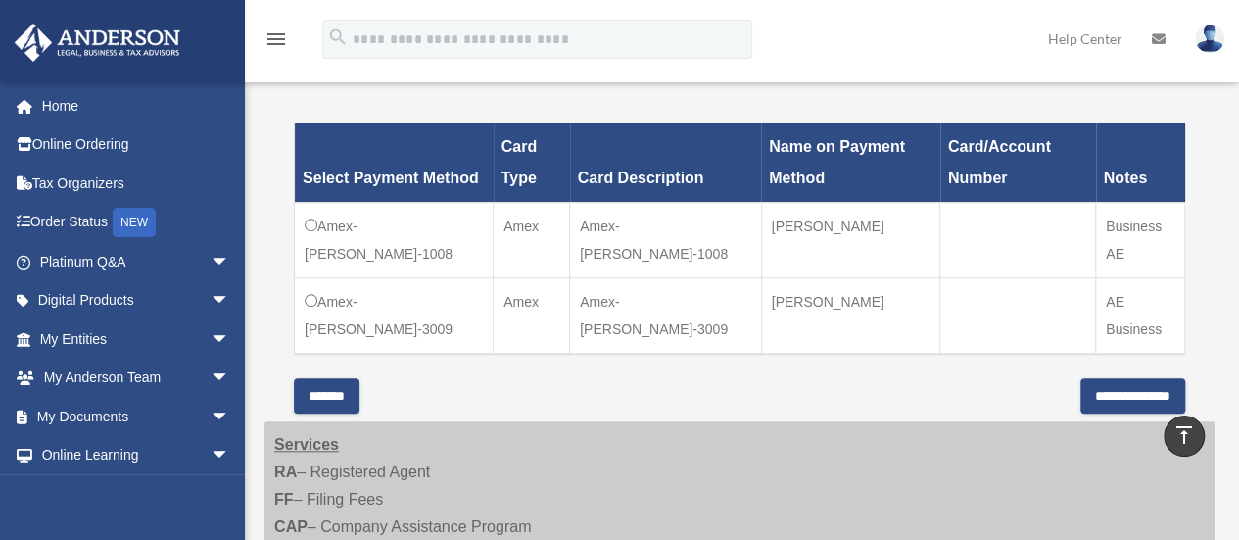
scroll to position [651, 0]
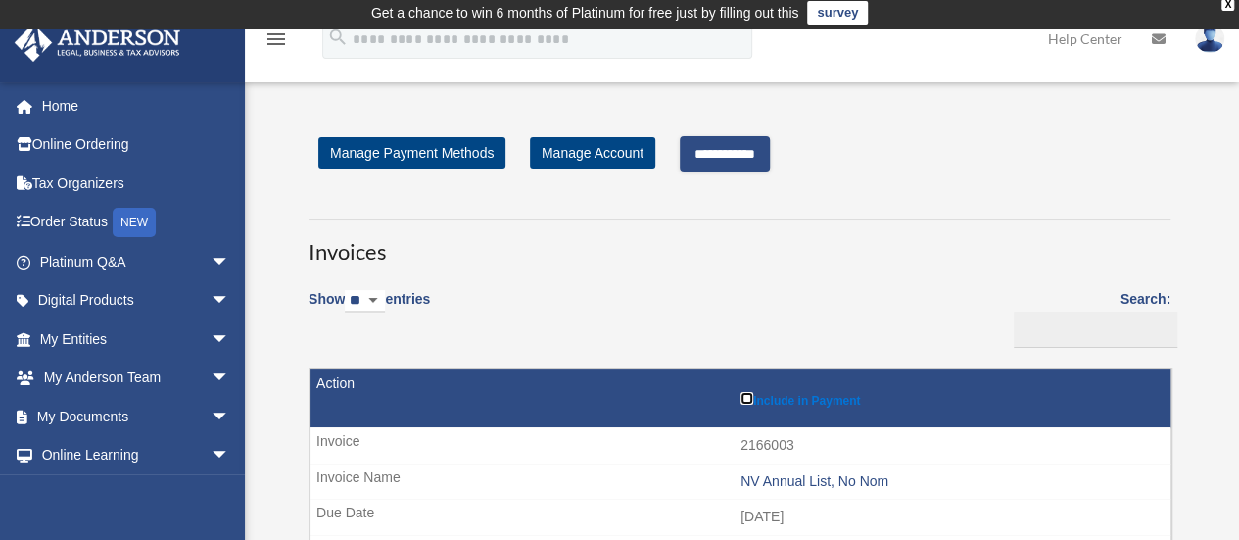
scroll to position [3, 0]
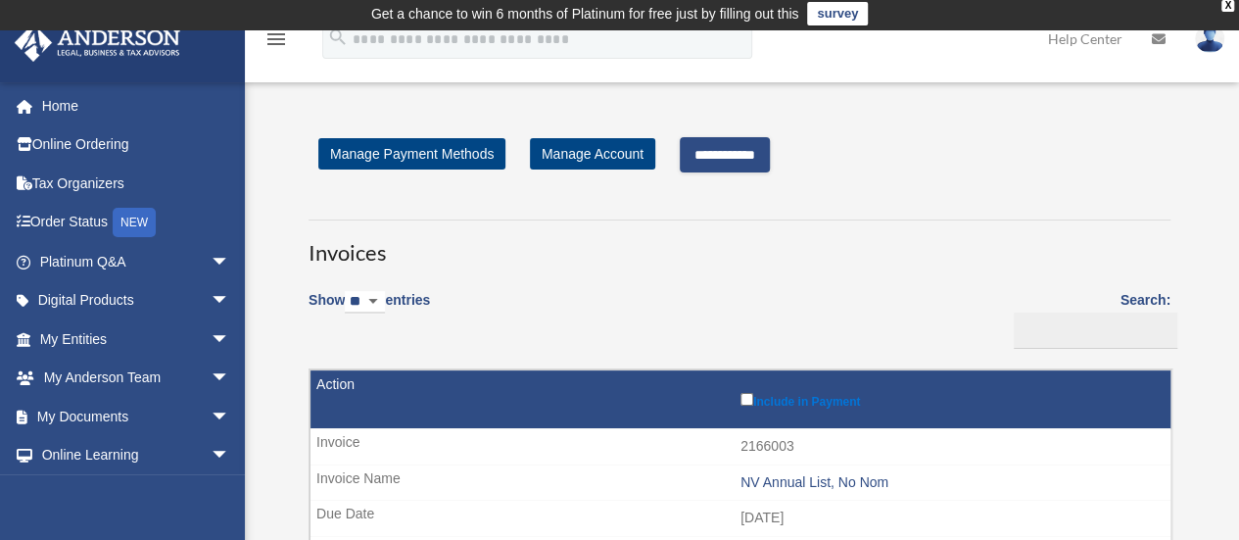
click at [770, 157] on input "**********" at bounding box center [725, 154] width 90 height 35
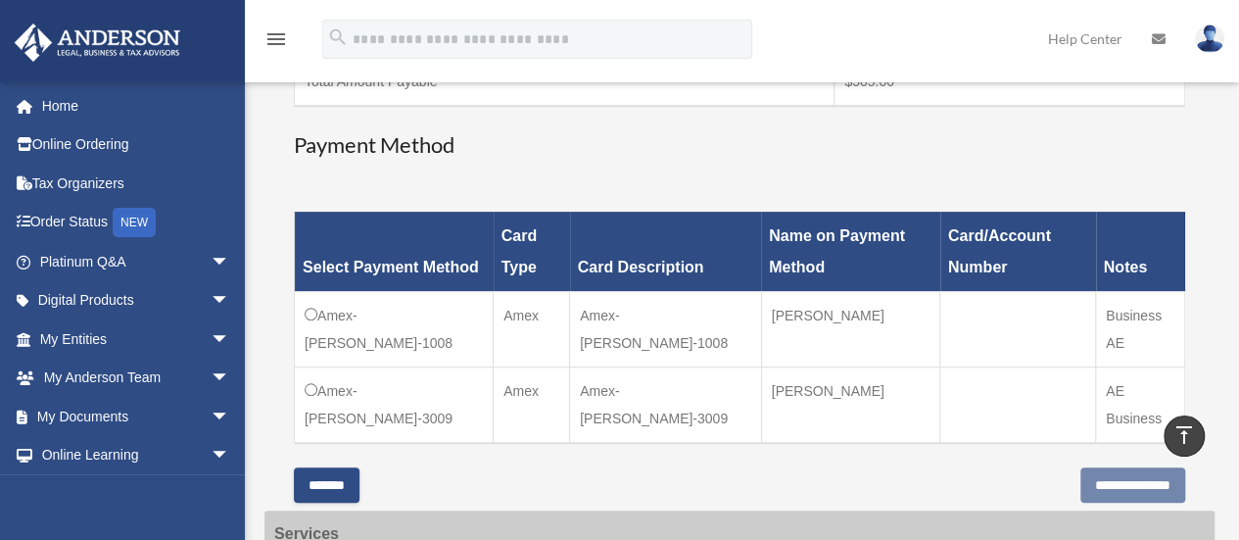
scroll to position [557, 0]
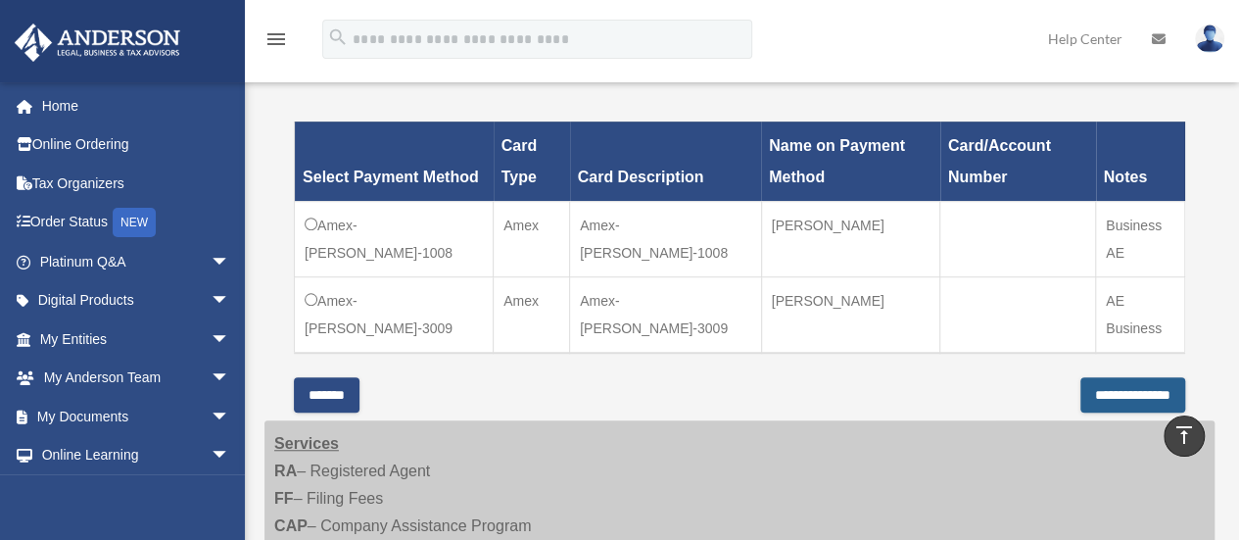
click at [1086, 393] on input "**********" at bounding box center [1132, 394] width 105 height 35
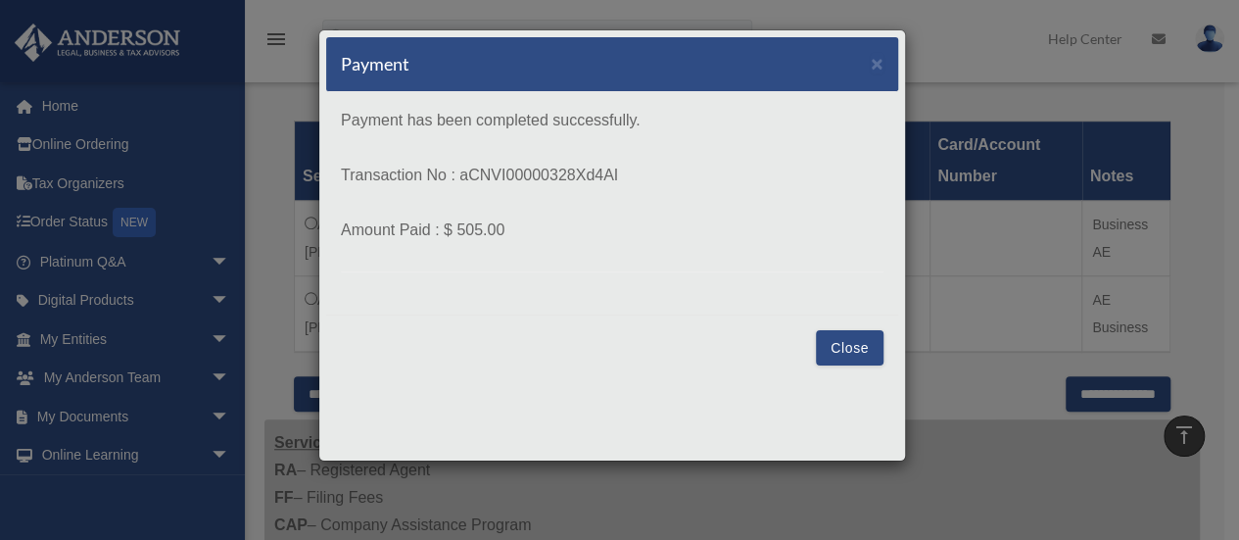
click at [840, 349] on button "Close" at bounding box center [850, 347] width 68 height 35
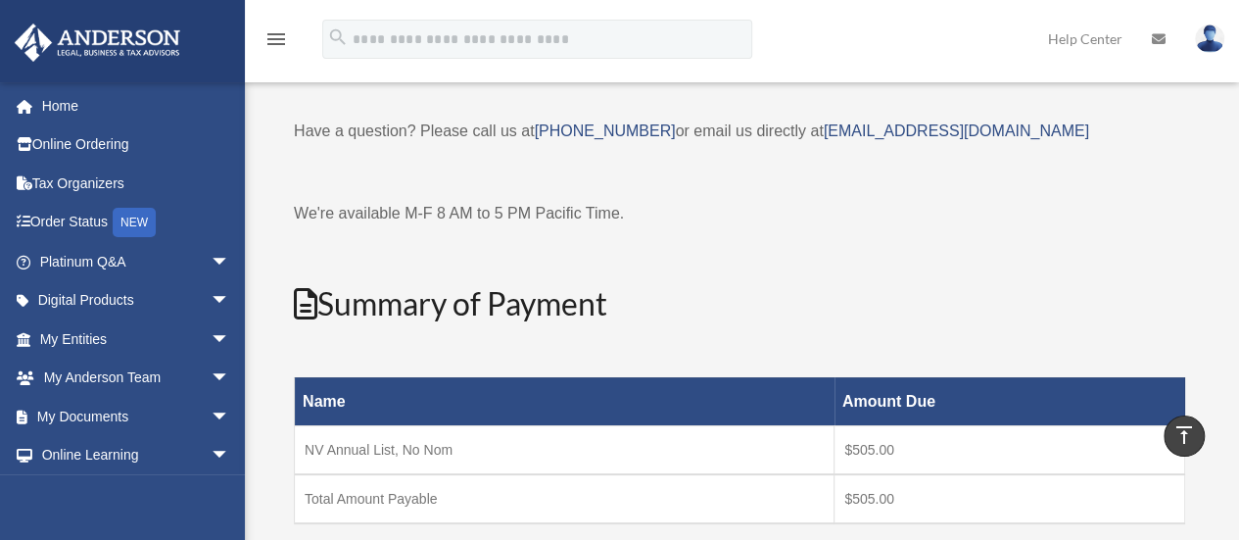
scroll to position [0, 0]
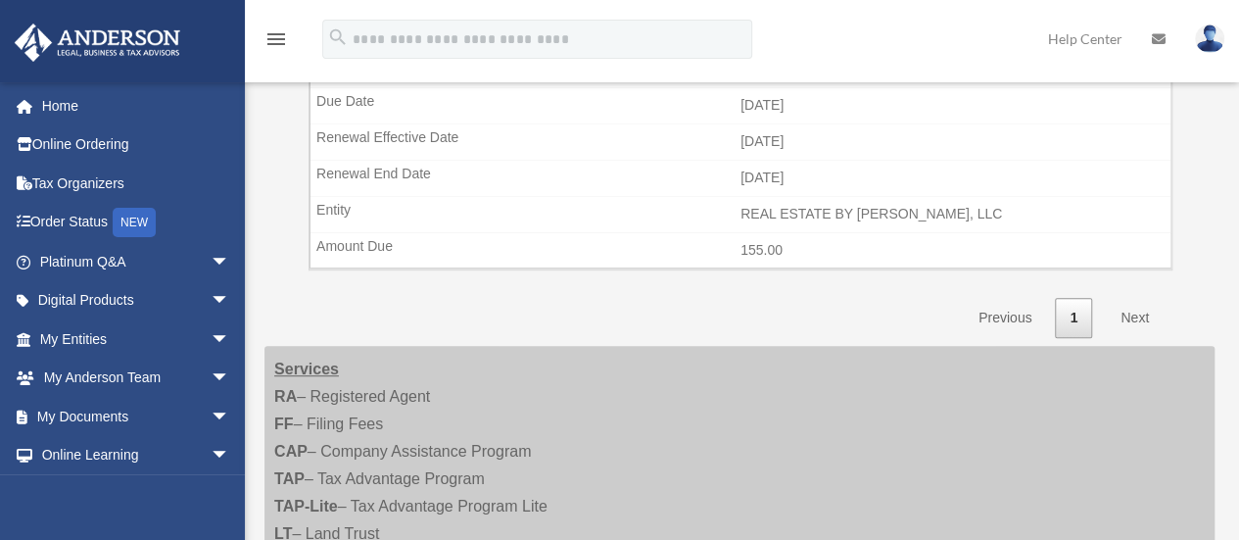
scroll to position [420, 0]
